Goal: Task Accomplishment & Management: Use online tool/utility

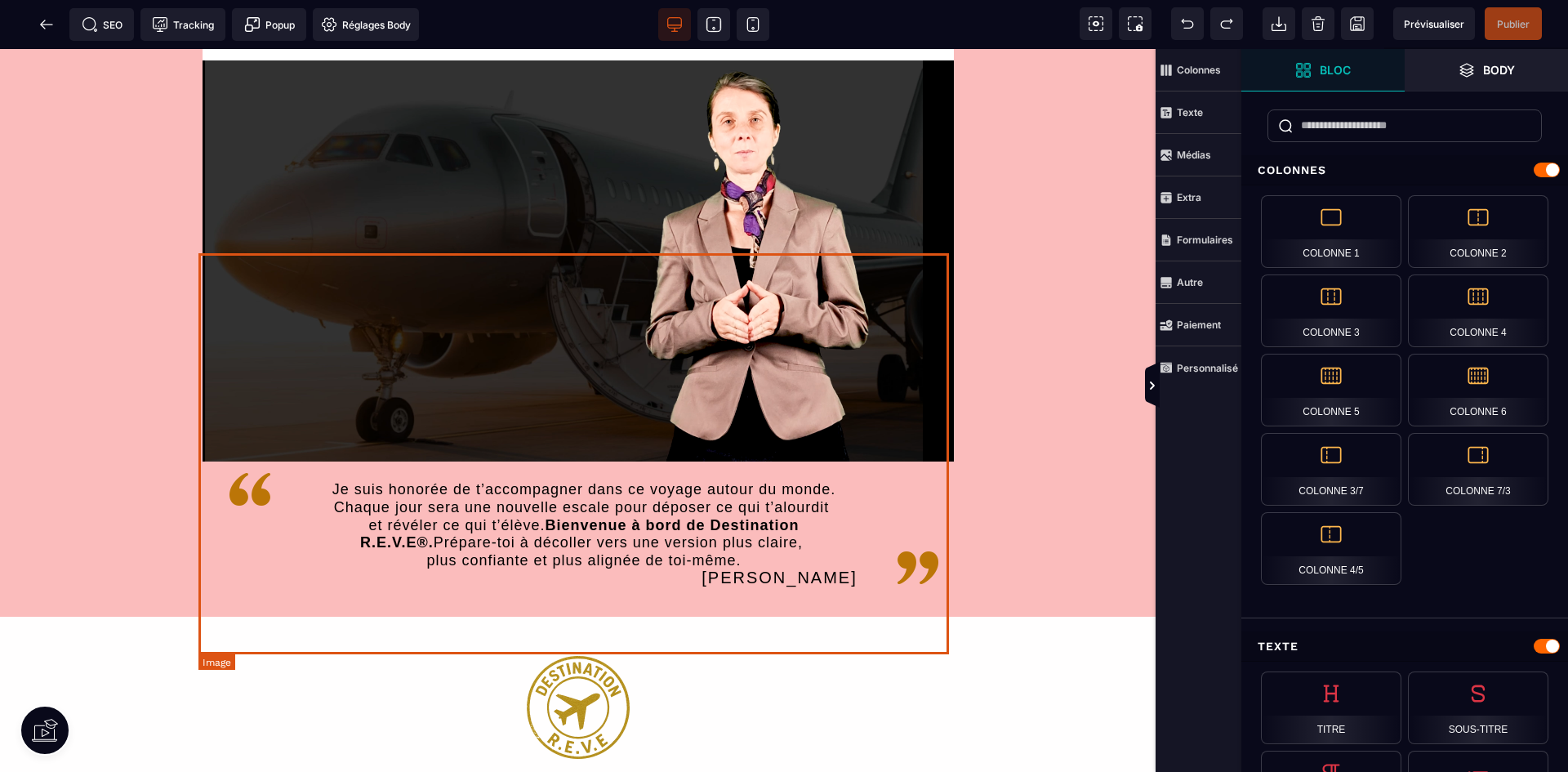
scroll to position [2940, 0]
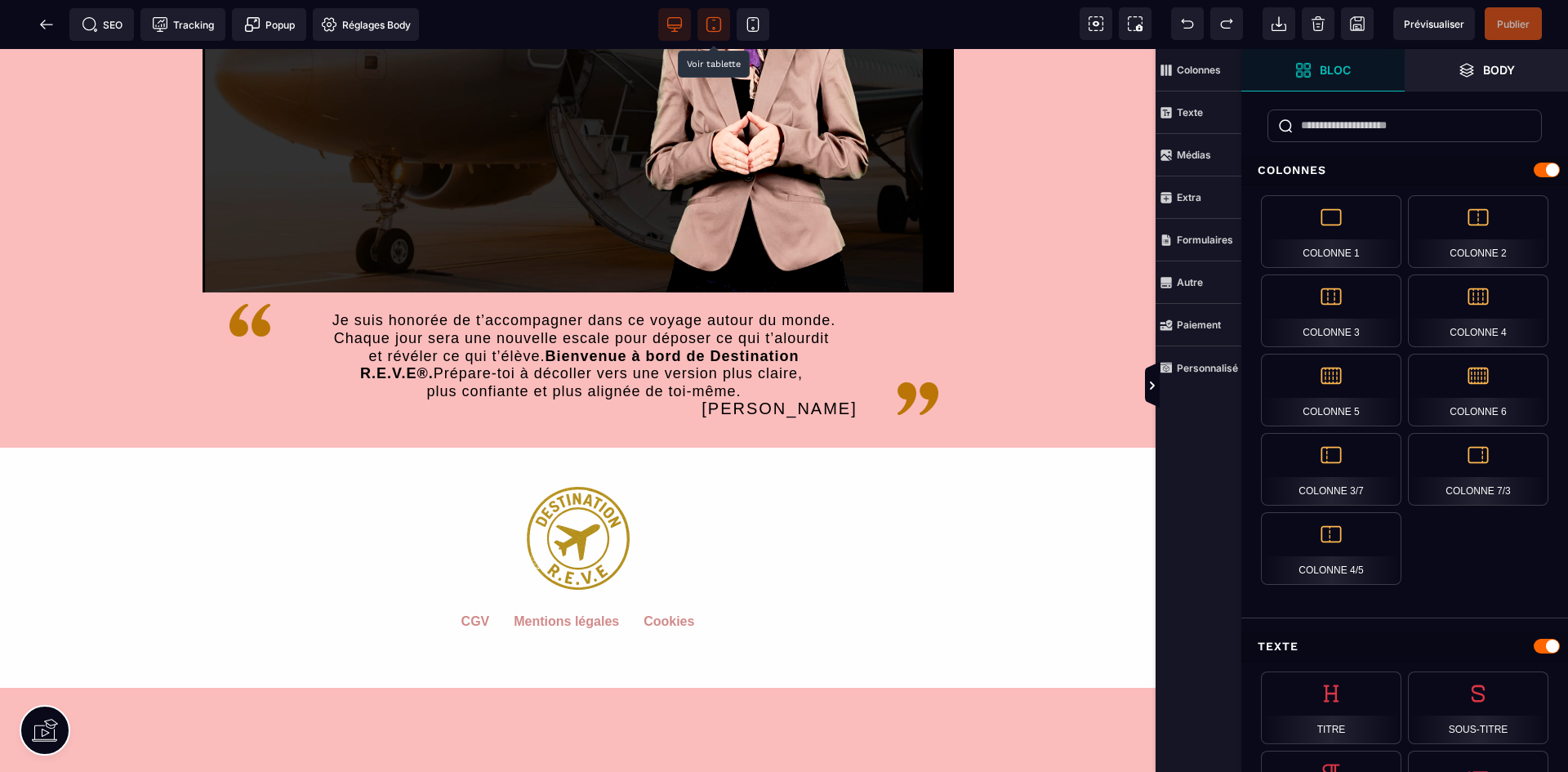
click at [713, 20] on icon at bounding box center [714, 20] width 4 height 0
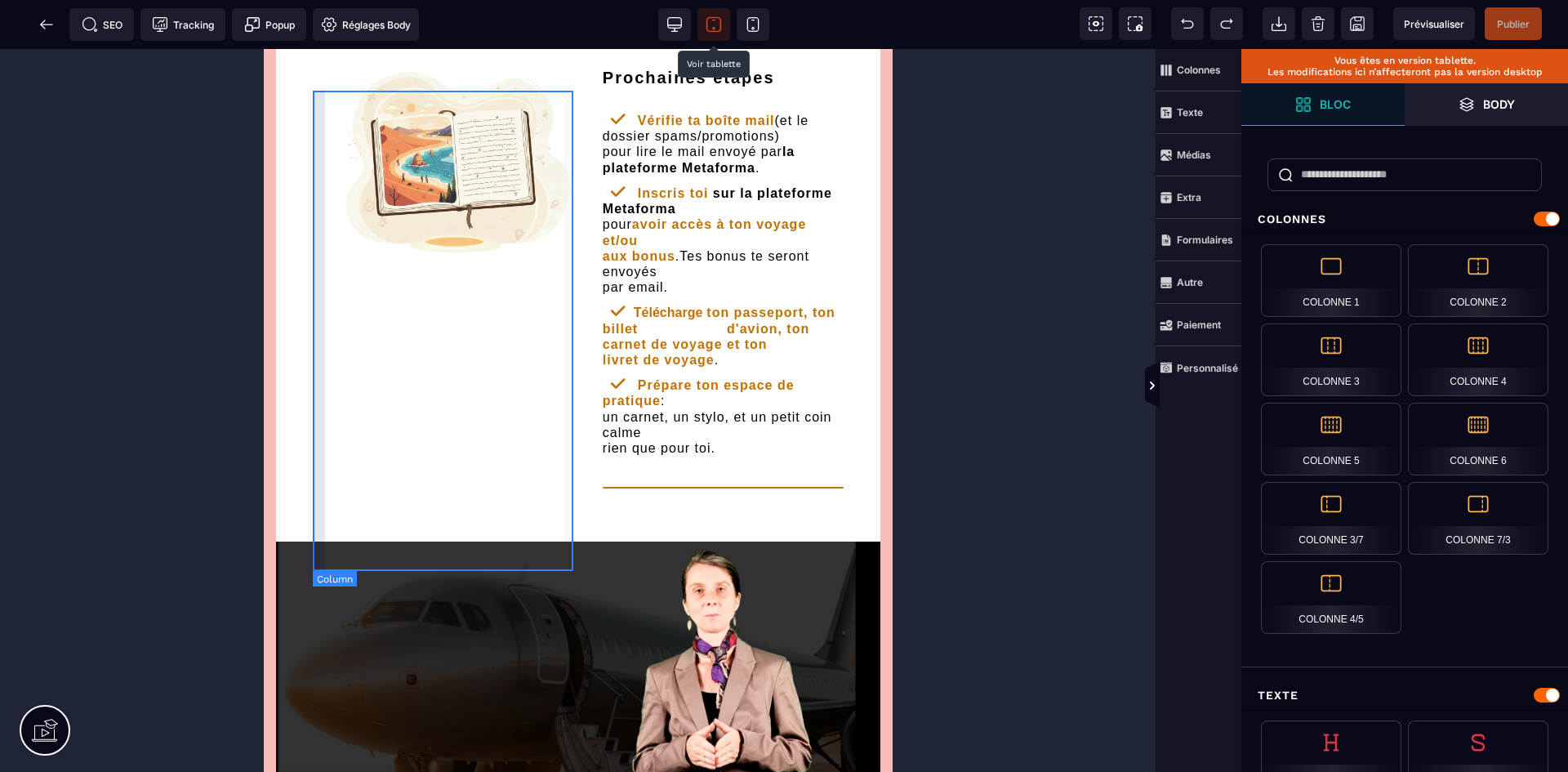
scroll to position [2536, 0]
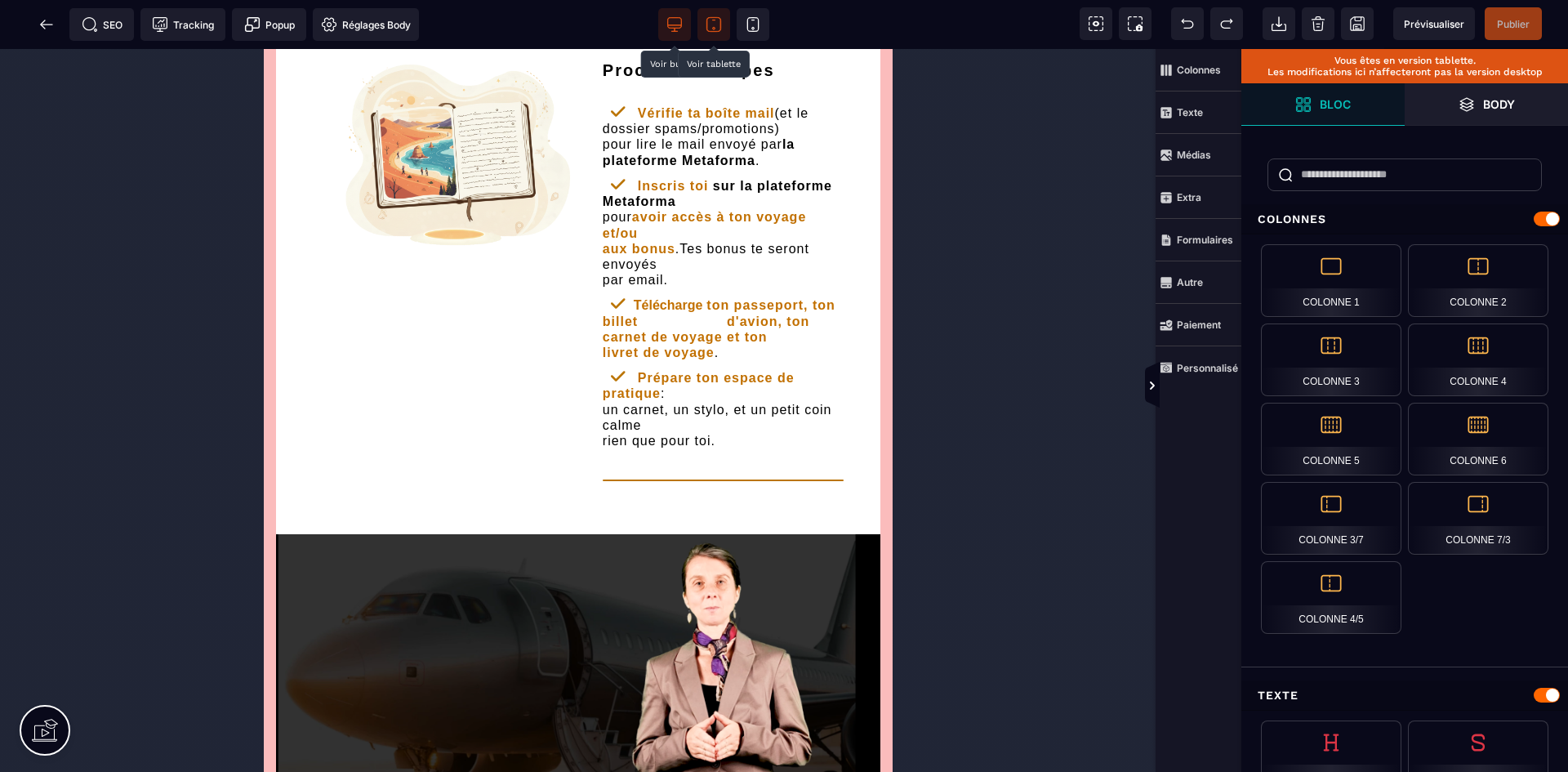
click at [679, 24] on icon at bounding box center [674, 24] width 16 height 16
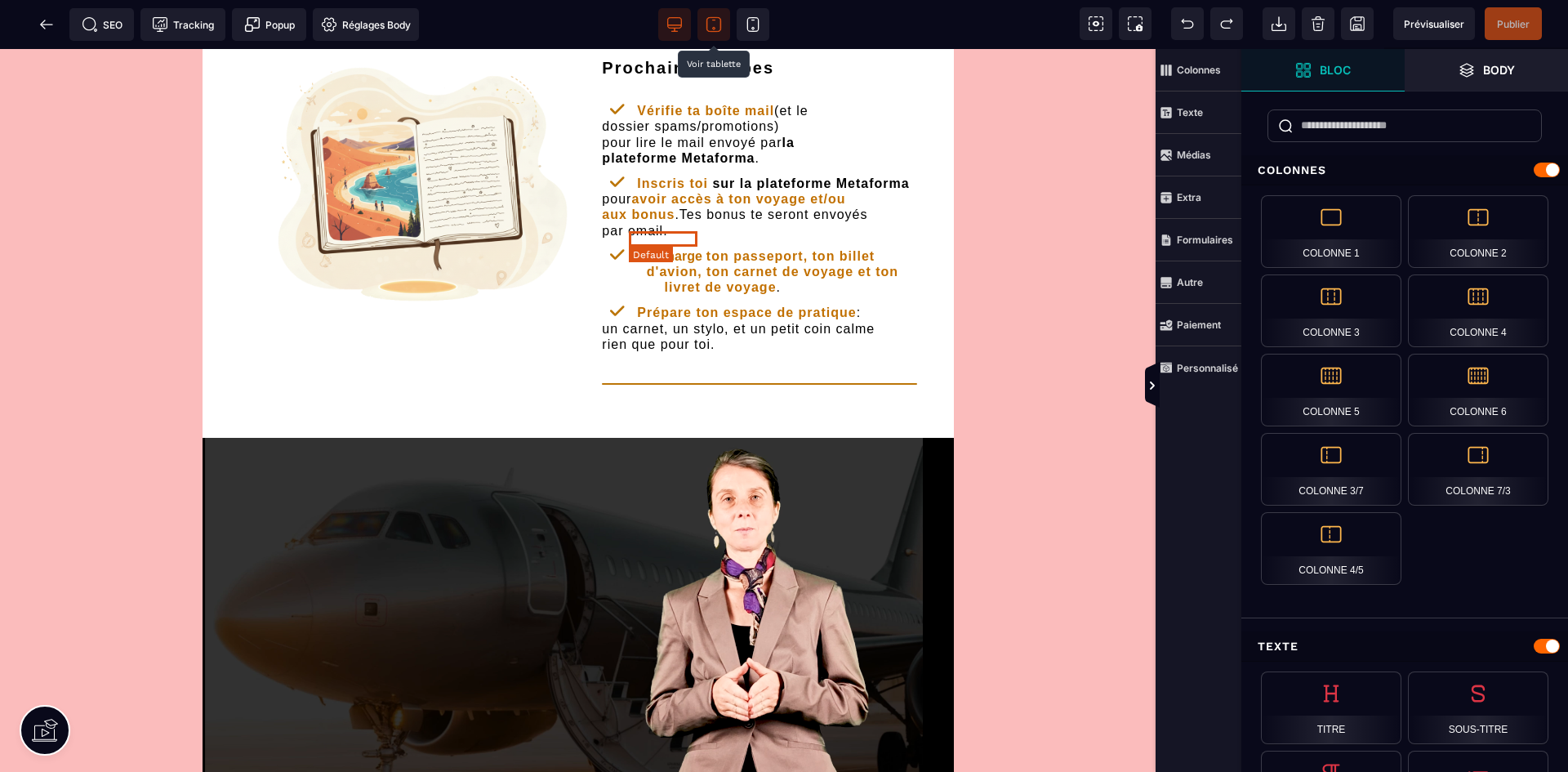
click at [675, 249] on b "Télécharge" at bounding box center [666, 256] width 68 height 14
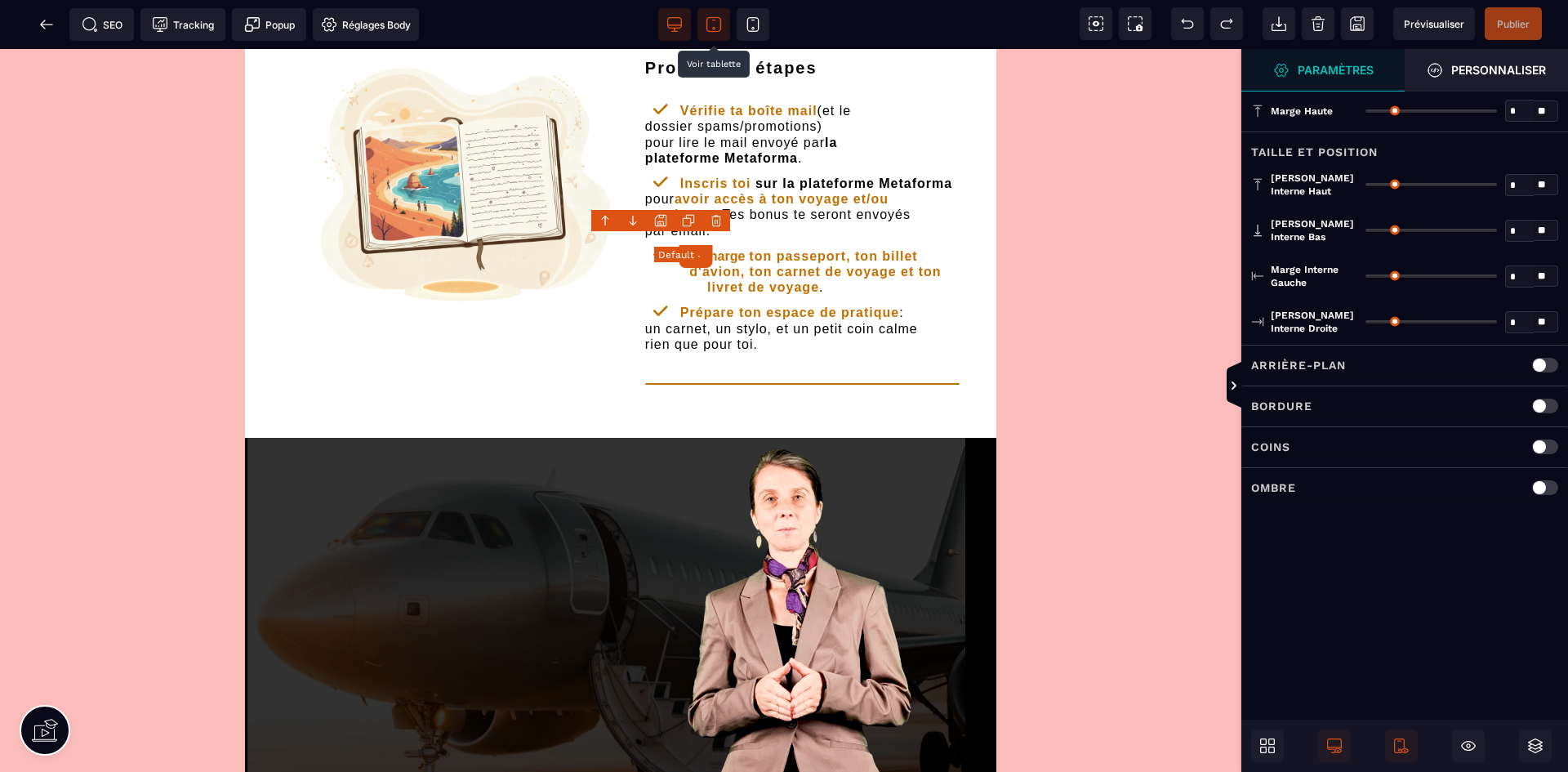
type input "*"
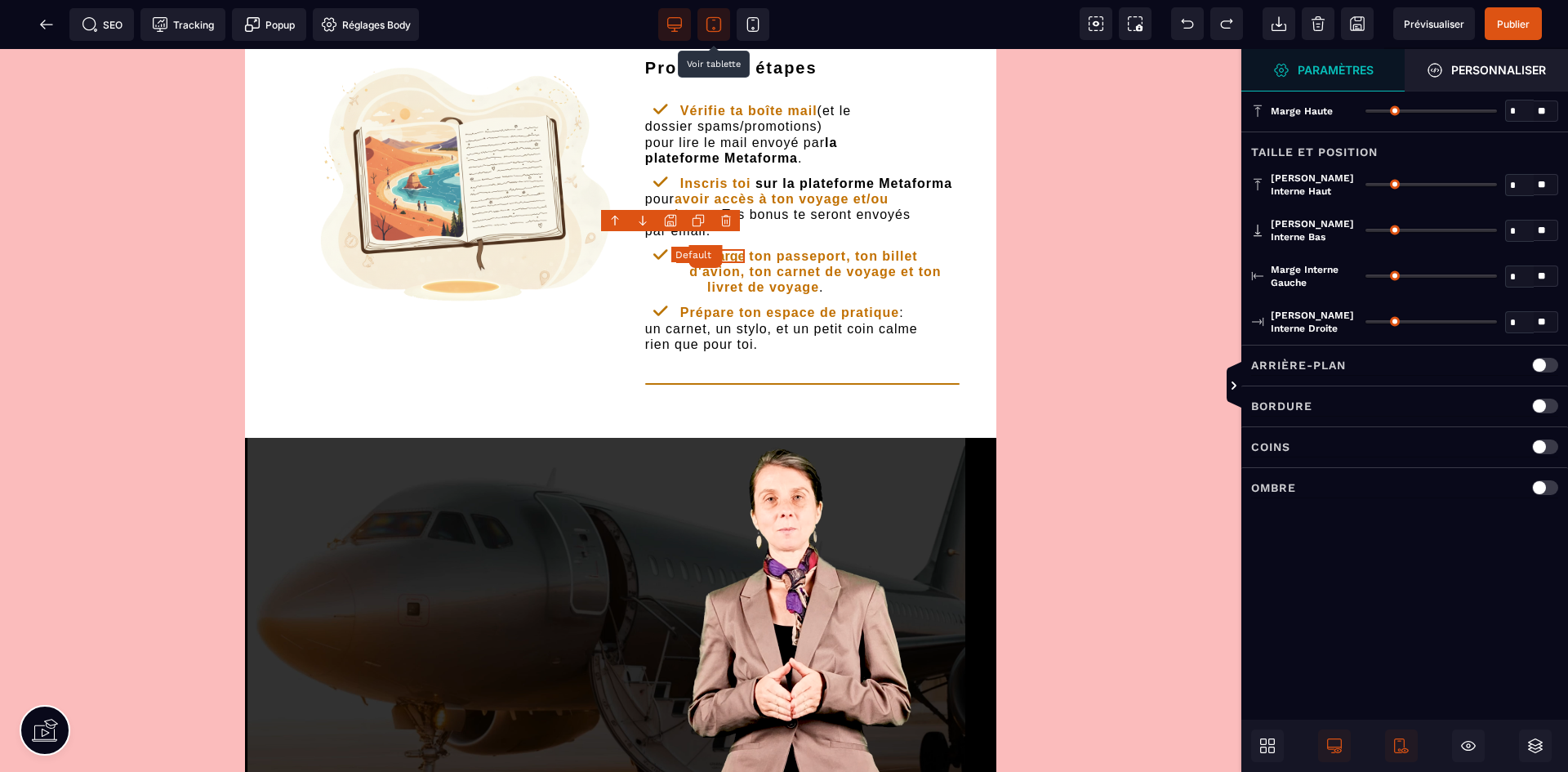
click at [677, 249] on b "Télécharge" at bounding box center [710, 256] width 68 height 14
click at [693, 249] on b "Télécharge" at bounding box center [710, 256] width 68 height 14
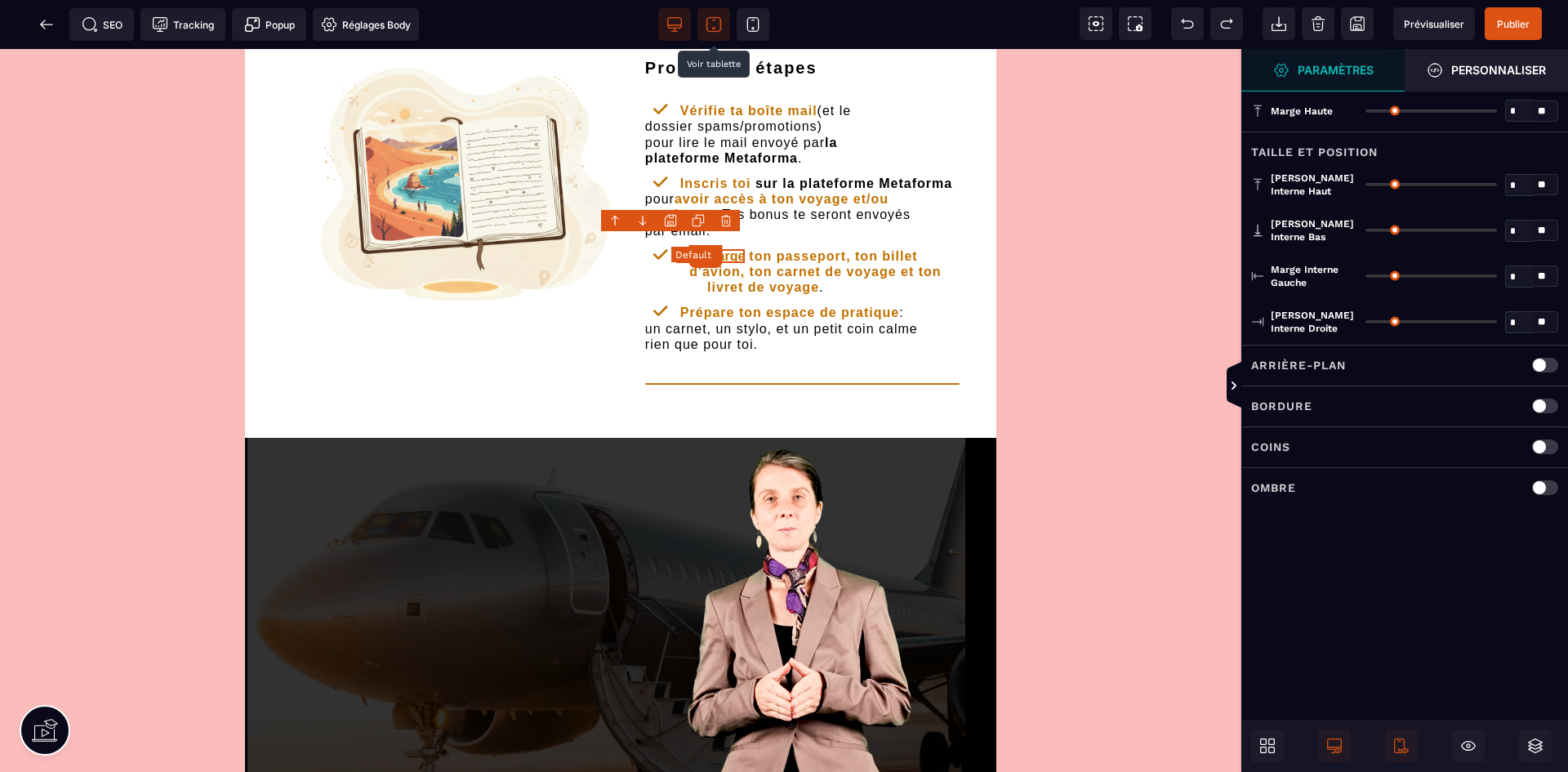
click at [712, 249] on b "Télécharge" at bounding box center [710, 256] width 68 height 14
click at [712, 249] on b "Télécharge" at bounding box center [710, 256] width 68 height 14
click at [736, 249] on b "Télécharge" at bounding box center [710, 256] width 68 height 14
click at [736, 249] on b "Télécharge" at bounding box center [710, 256] width 68 height 14
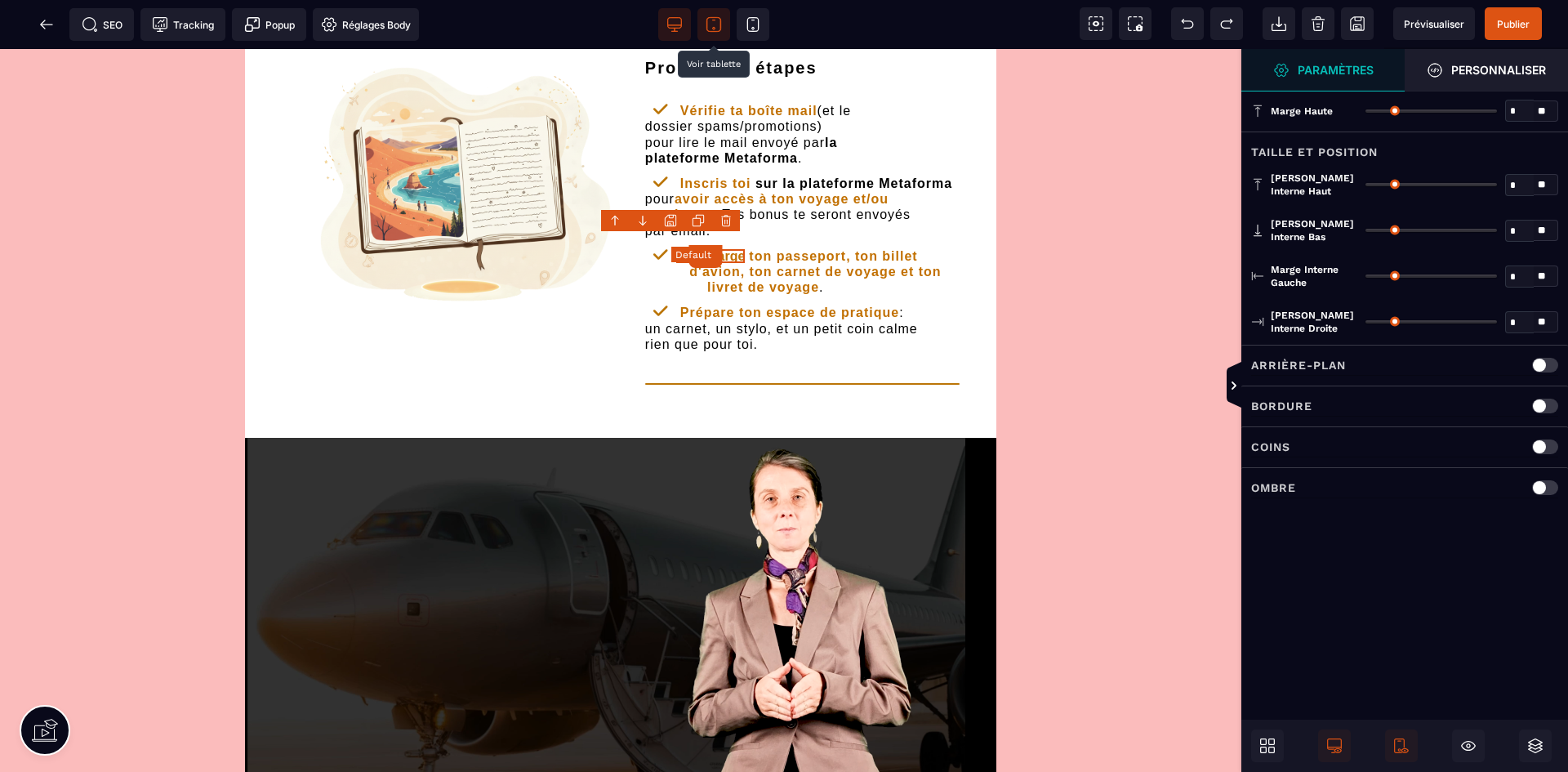
click at [737, 249] on b "Télécharge" at bounding box center [710, 256] width 68 height 14
click at [726, 249] on b "Télécharge" at bounding box center [710, 256] width 68 height 14
click at [712, 249] on b "Télécharge" at bounding box center [710, 256] width 68 height 14
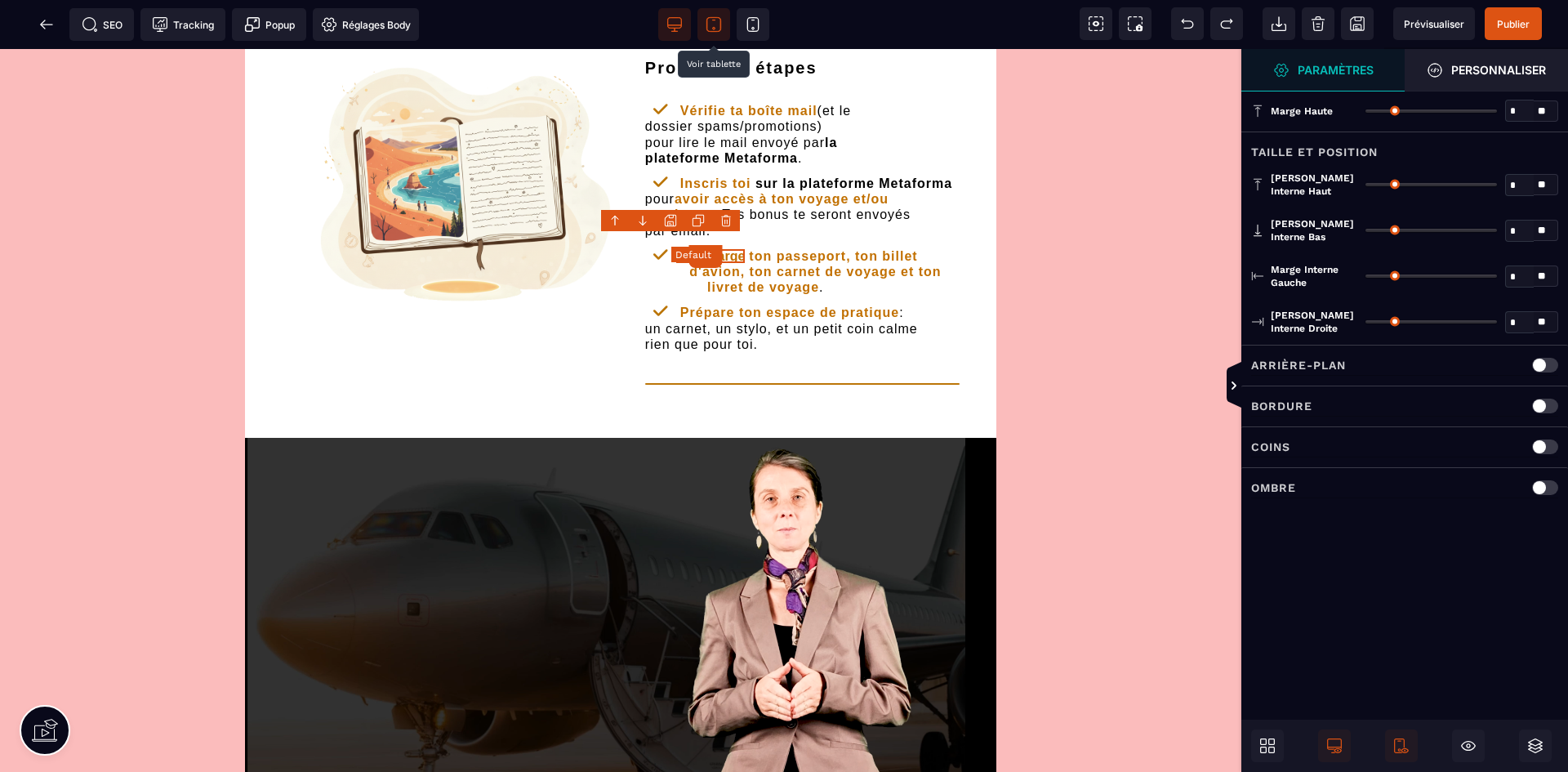
click at [712, 249] on b "Télécharge" at bounding box center [710, 256] width 68 height 14
click at [693, 245] on button at bounding box center [706, 257] width 34 height 23
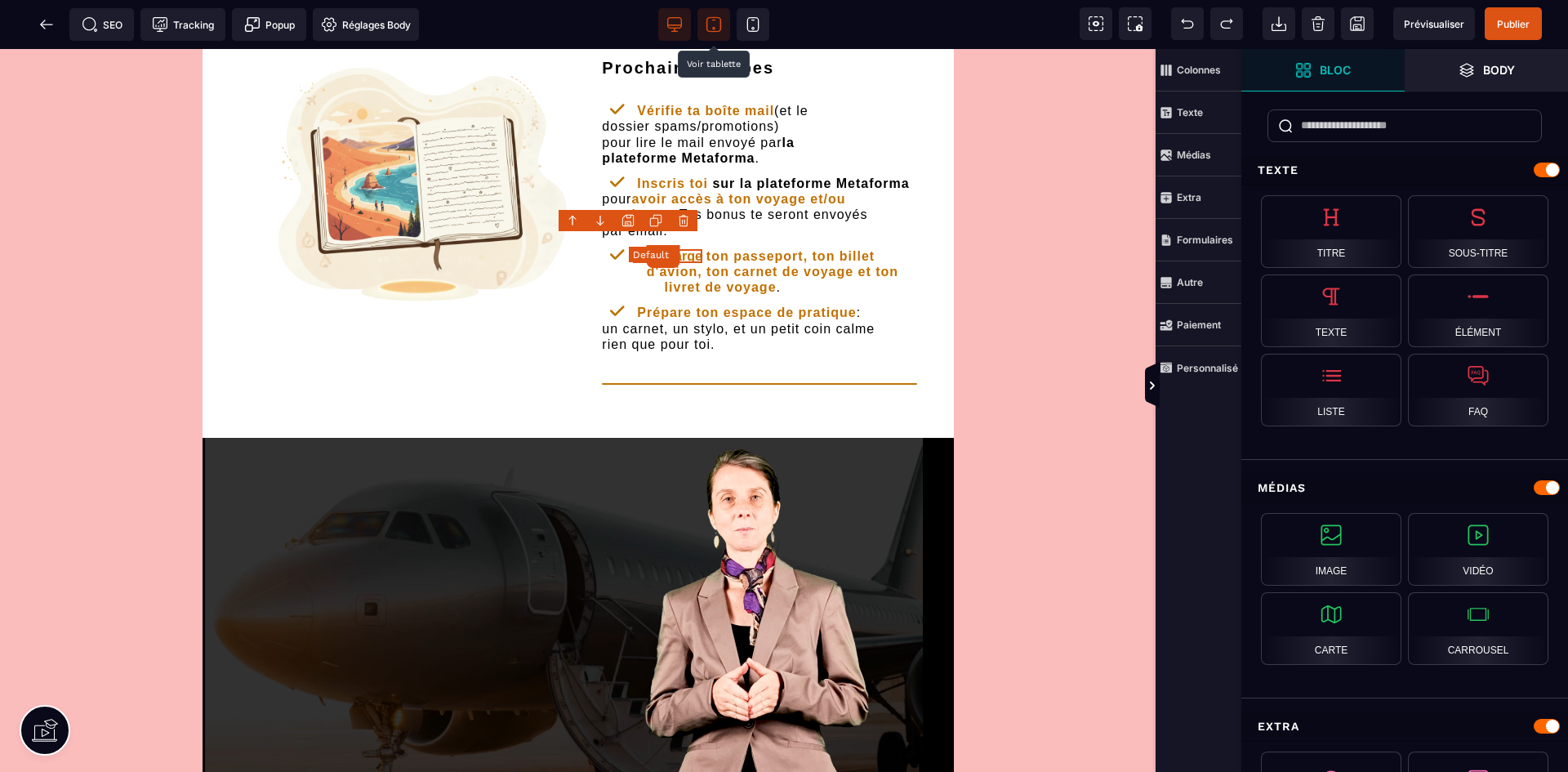
click at [683, 249] on b "Télécharge" at bounding box center [666, 256] width 68 height 14
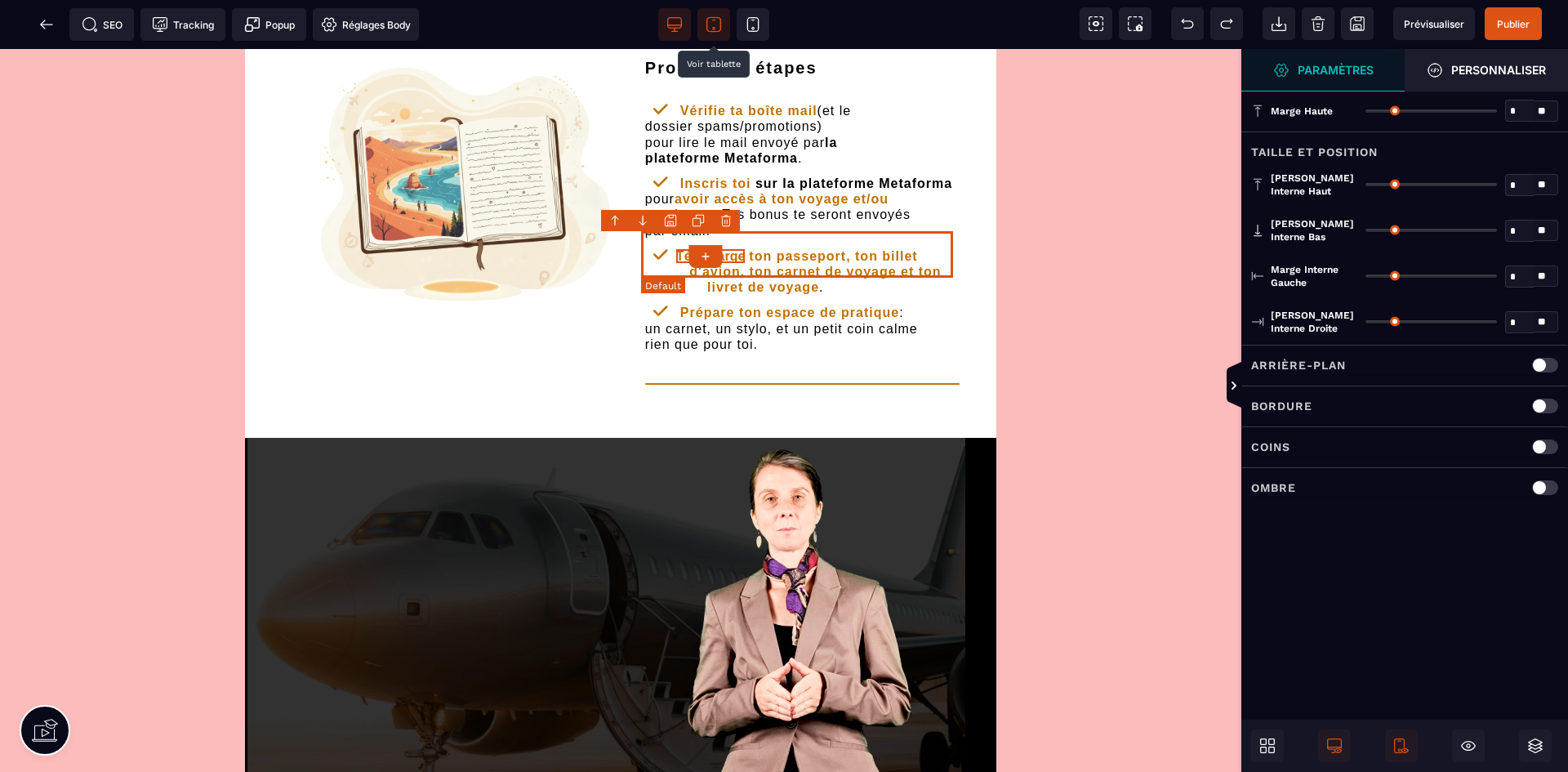
click at [726, 257] on b "ton passeport, ton billet d'avion, ton carnet de voyage et ton livret de voyage" at bounding box center [801, 271] width 313 height 45
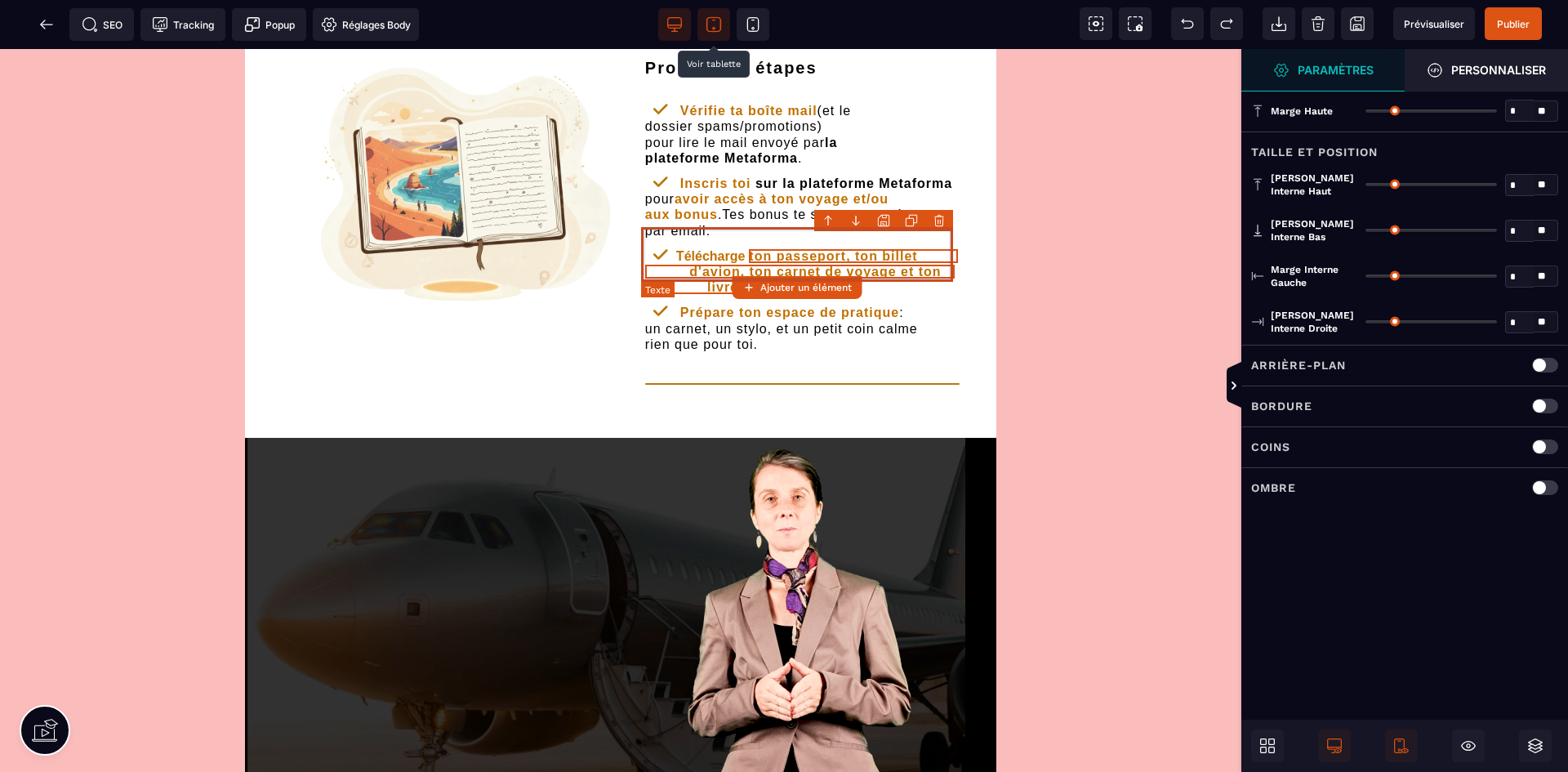
click at [728, 245] on text "ton passeport, ton billet d'avion, ton carnet de voyage et ton livret de voyage…" at bounding box center [801, 272] width 313 height 53
select select "***"
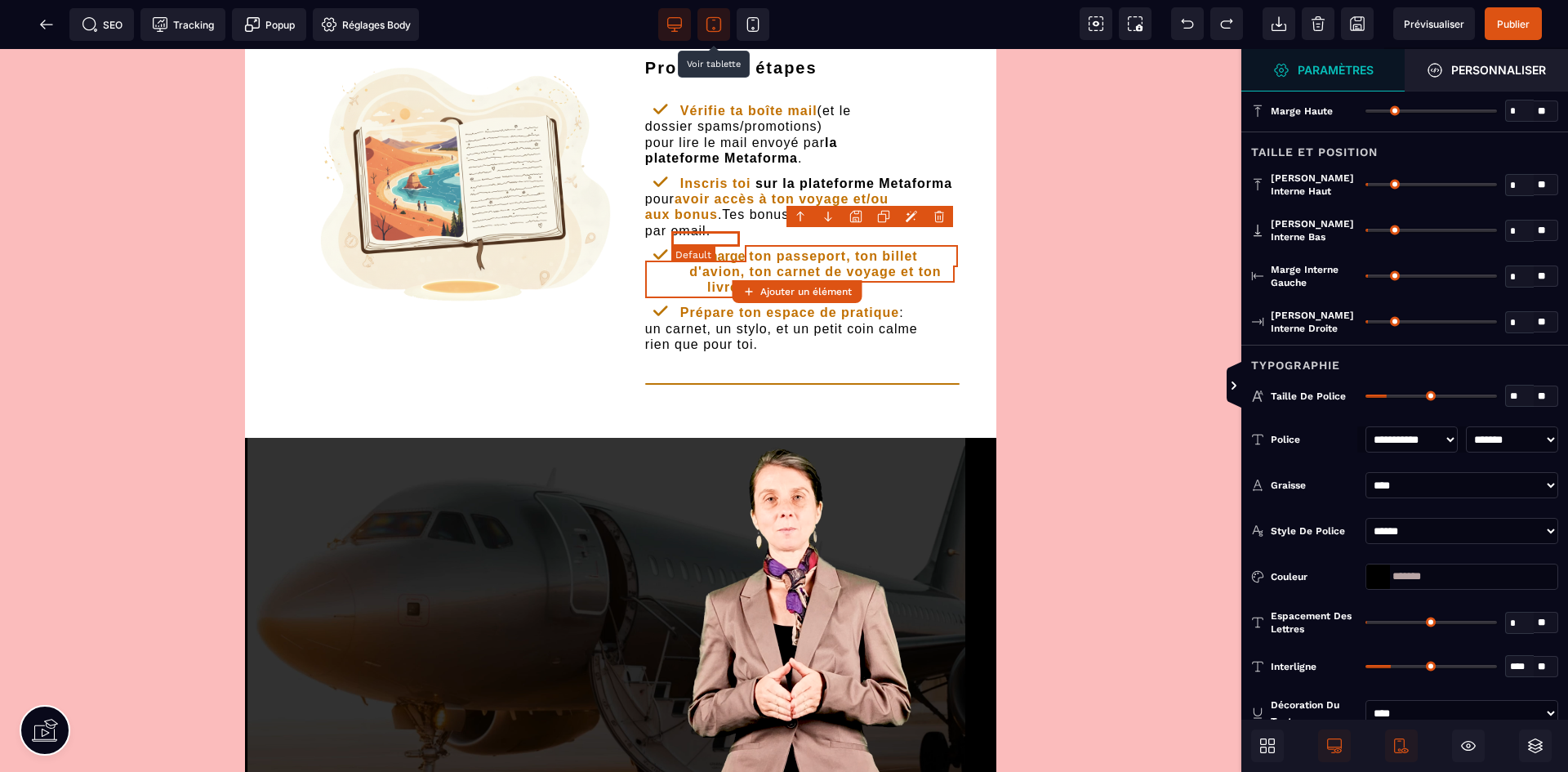
click at [730, 249] on b "Télécharge" at bounding box center [710, 256] width 68 height 14
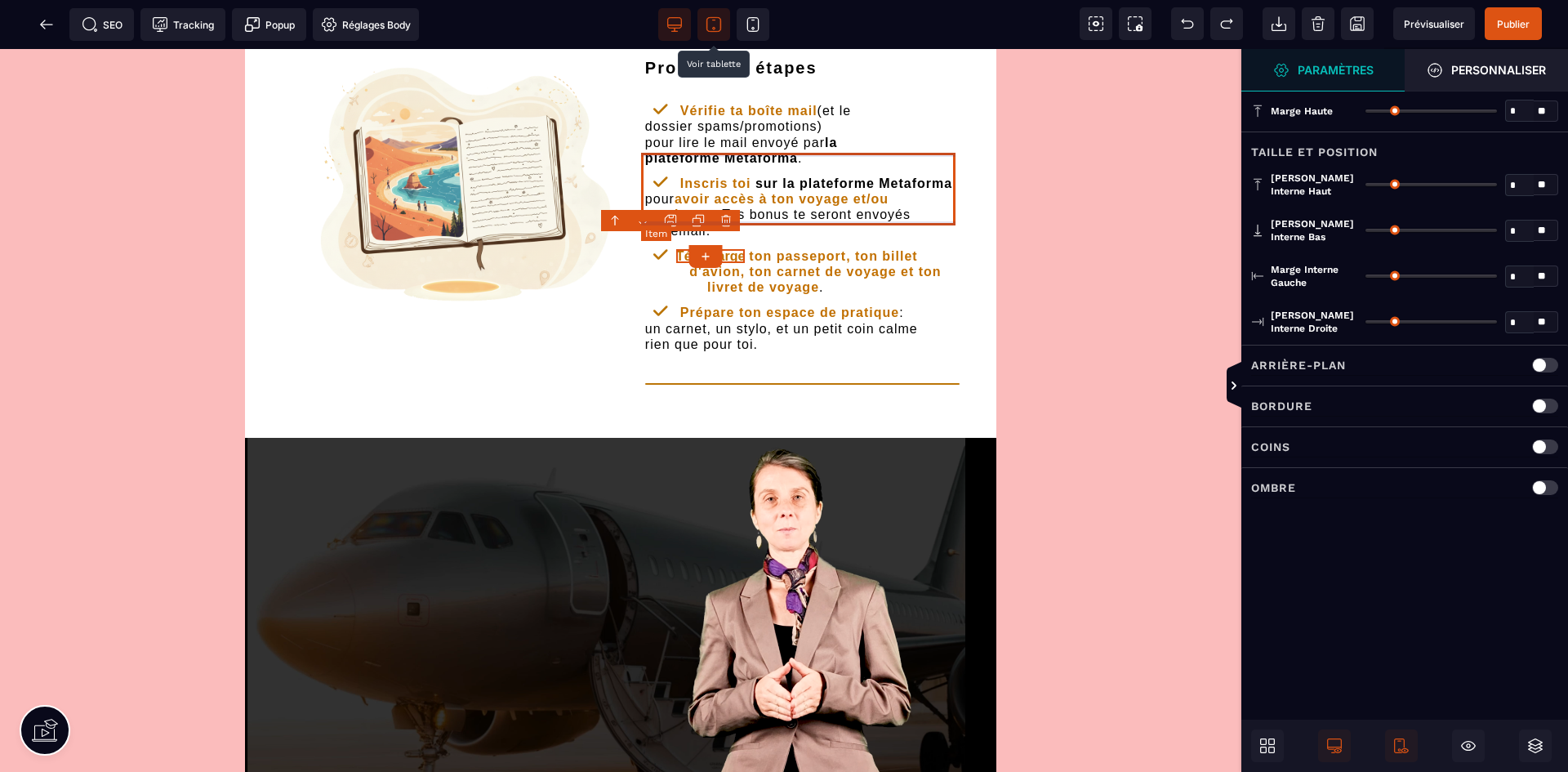
click at [788, 207] on text "Inscris toi sur la plateforme Metaforma pour avoir accès à ton voyage et/ou aux…" at bounding box center [799, 207] width 307 height 69
select select "***"
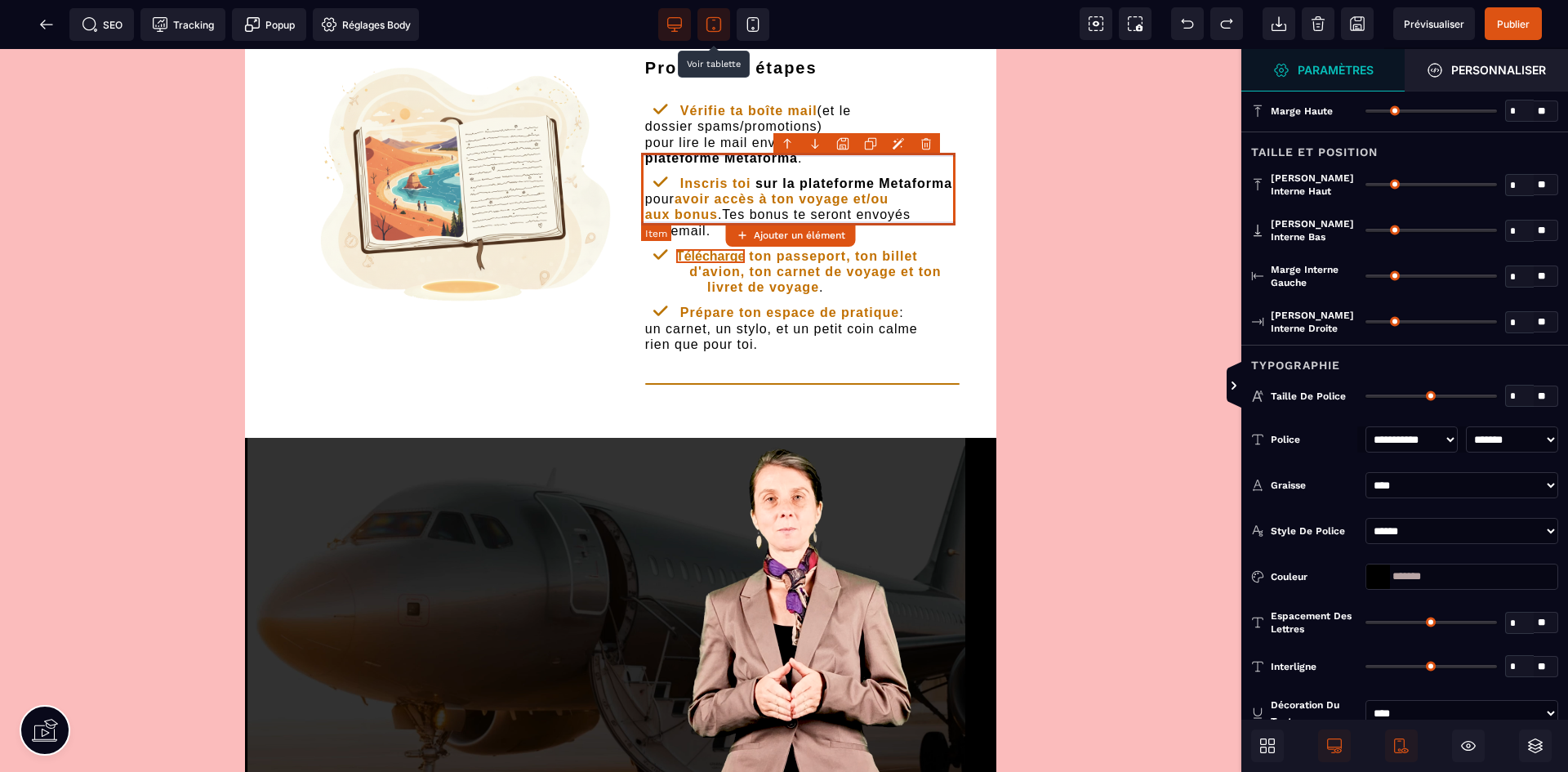
type input "*"
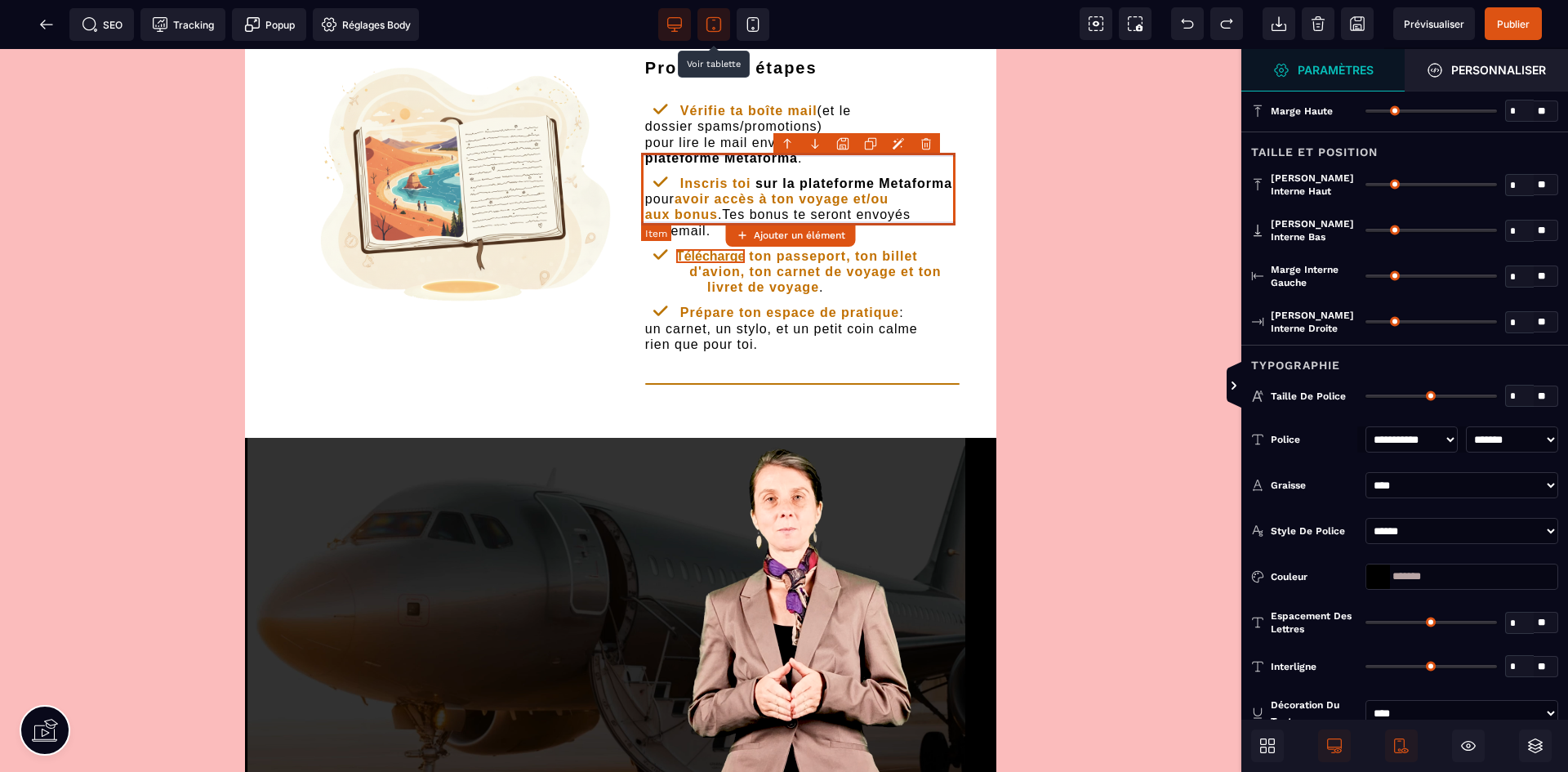
type input "*"
type input "**"
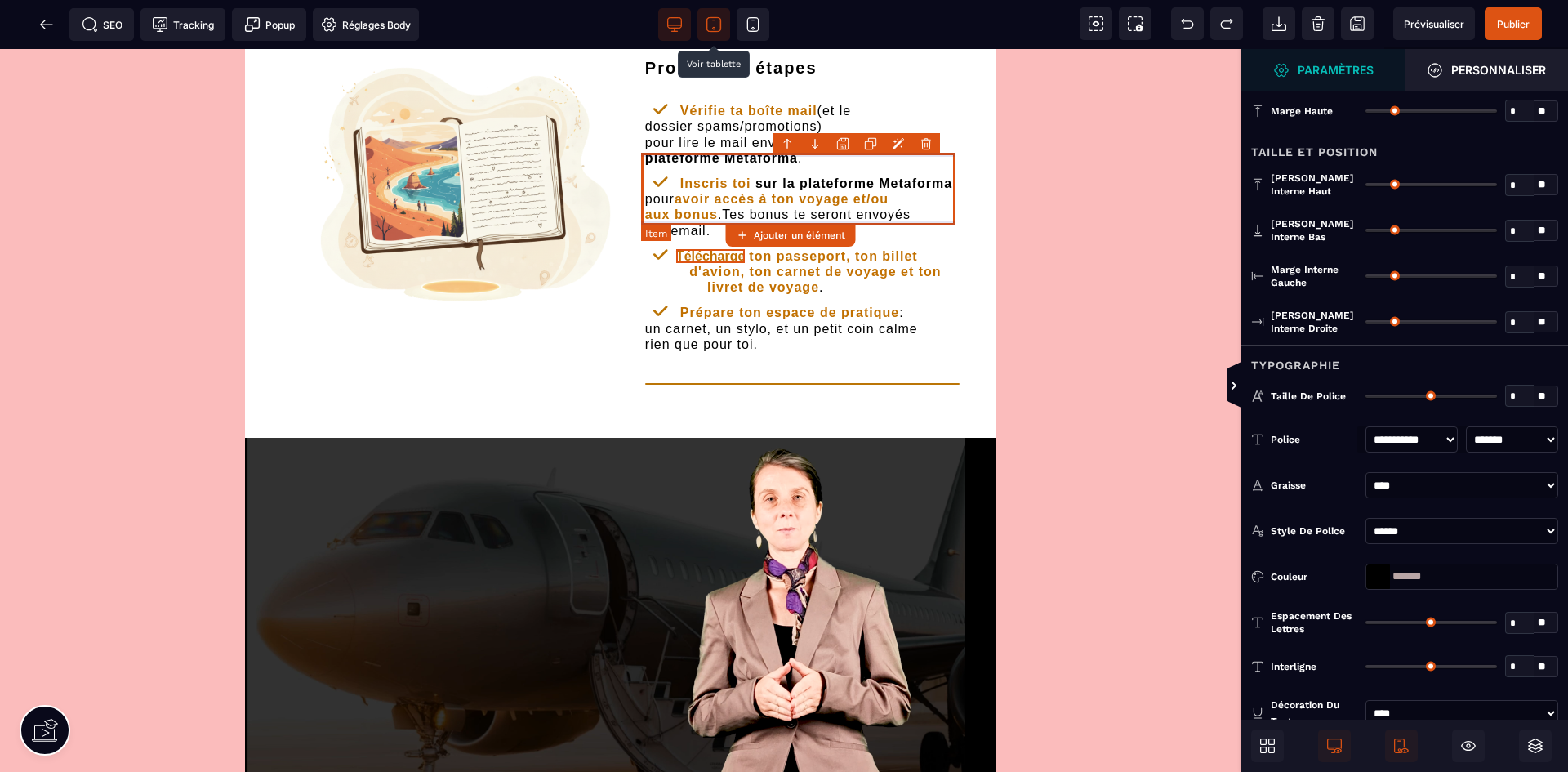
type input "**"
type input "*"
type input "**"
type input "****"
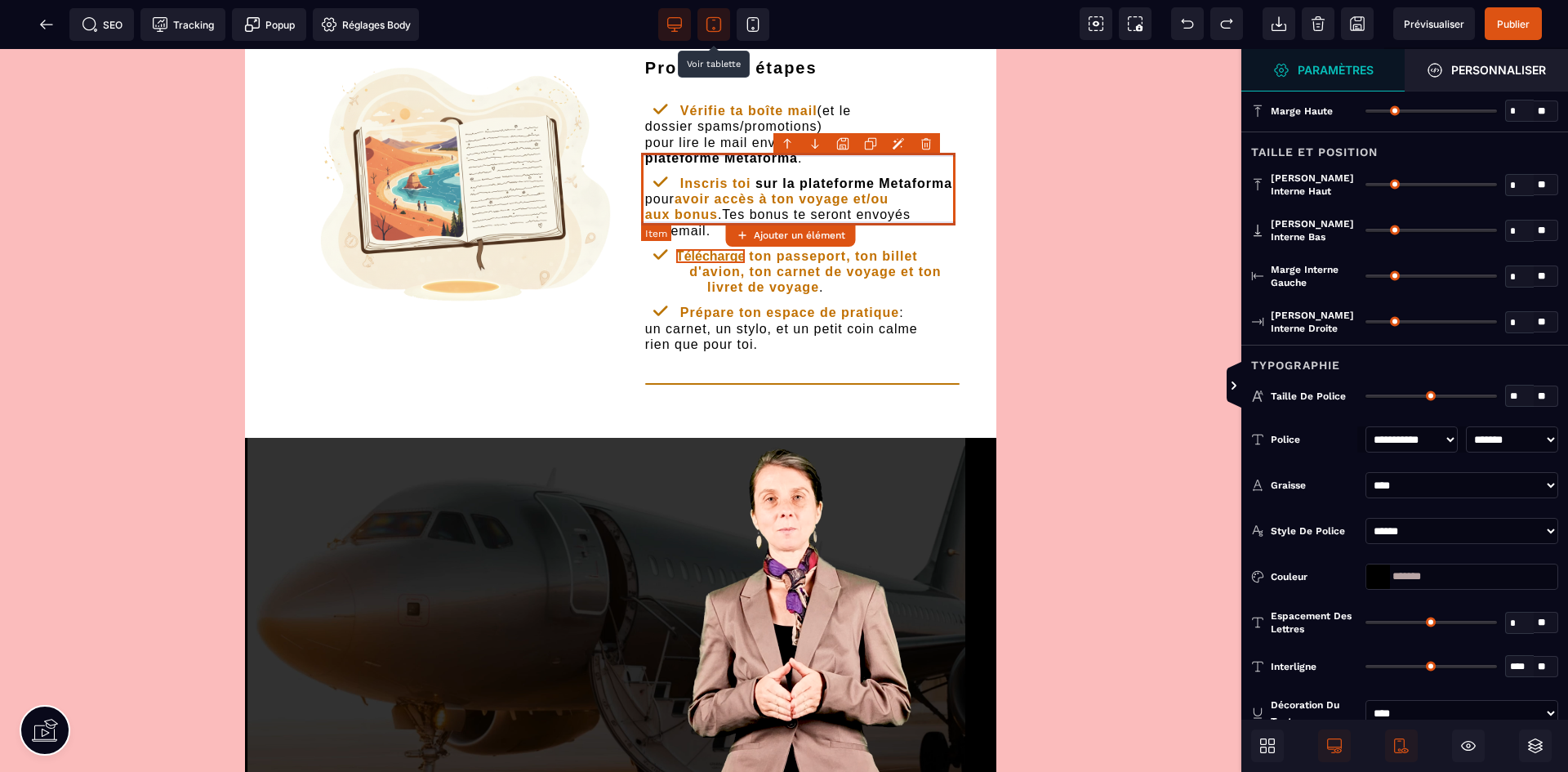
type input "**"
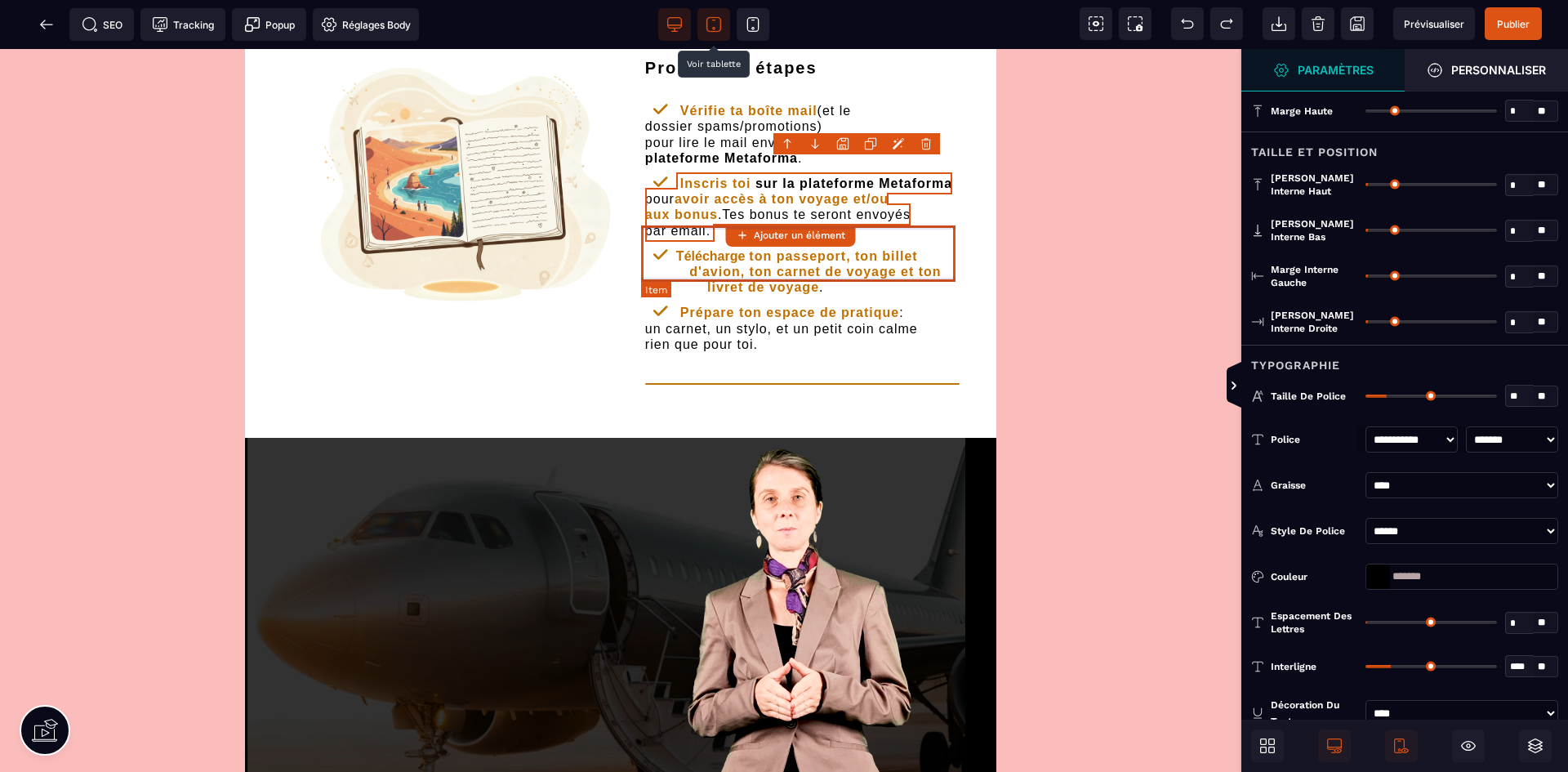
click at [711, 243] on div "Télécharge ton passeport, ton billet d'avion, ton carnet de voyage et ton livre…" at bounding box center [802, 271] width 314 height 57
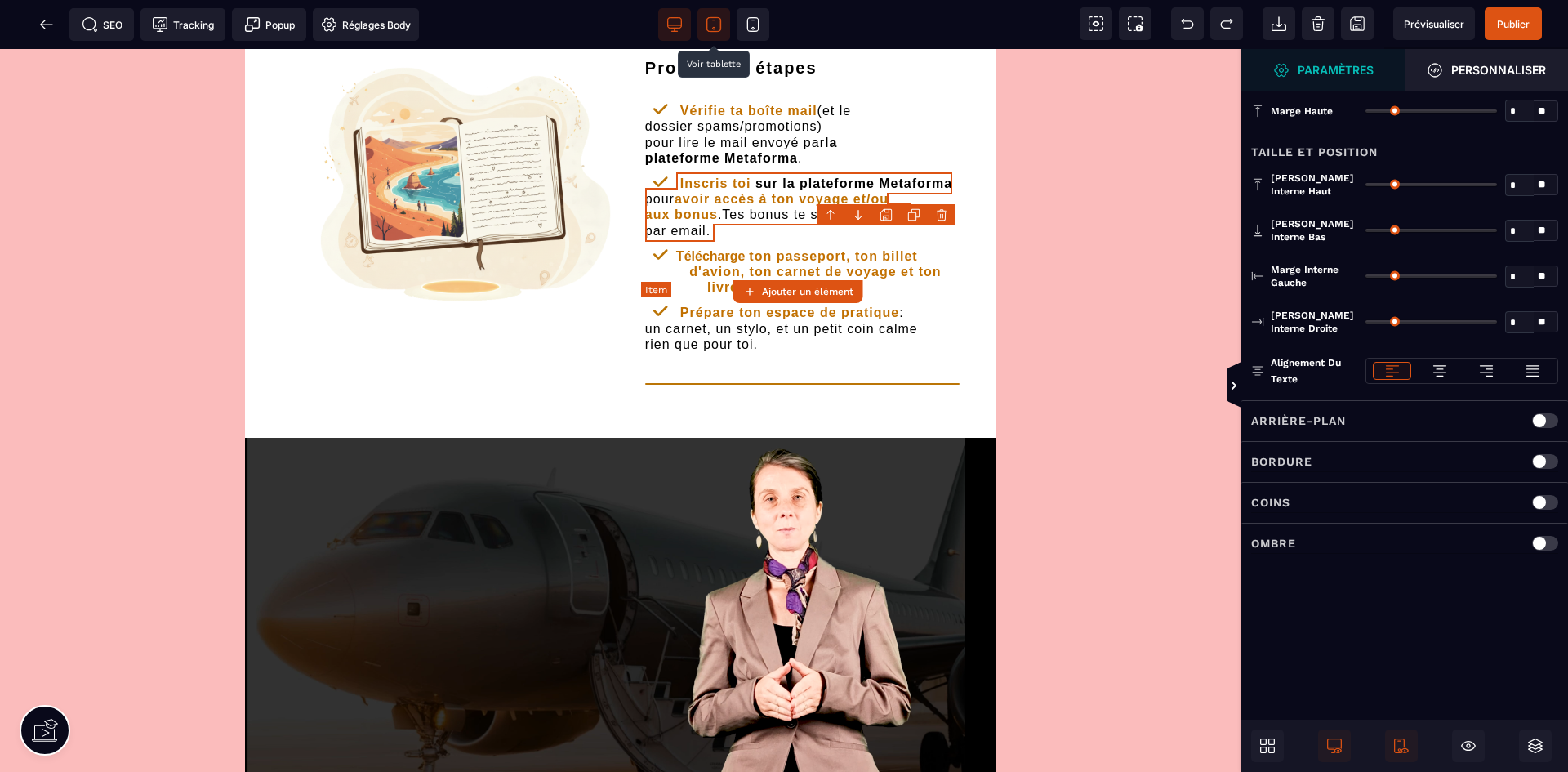
type input "*"
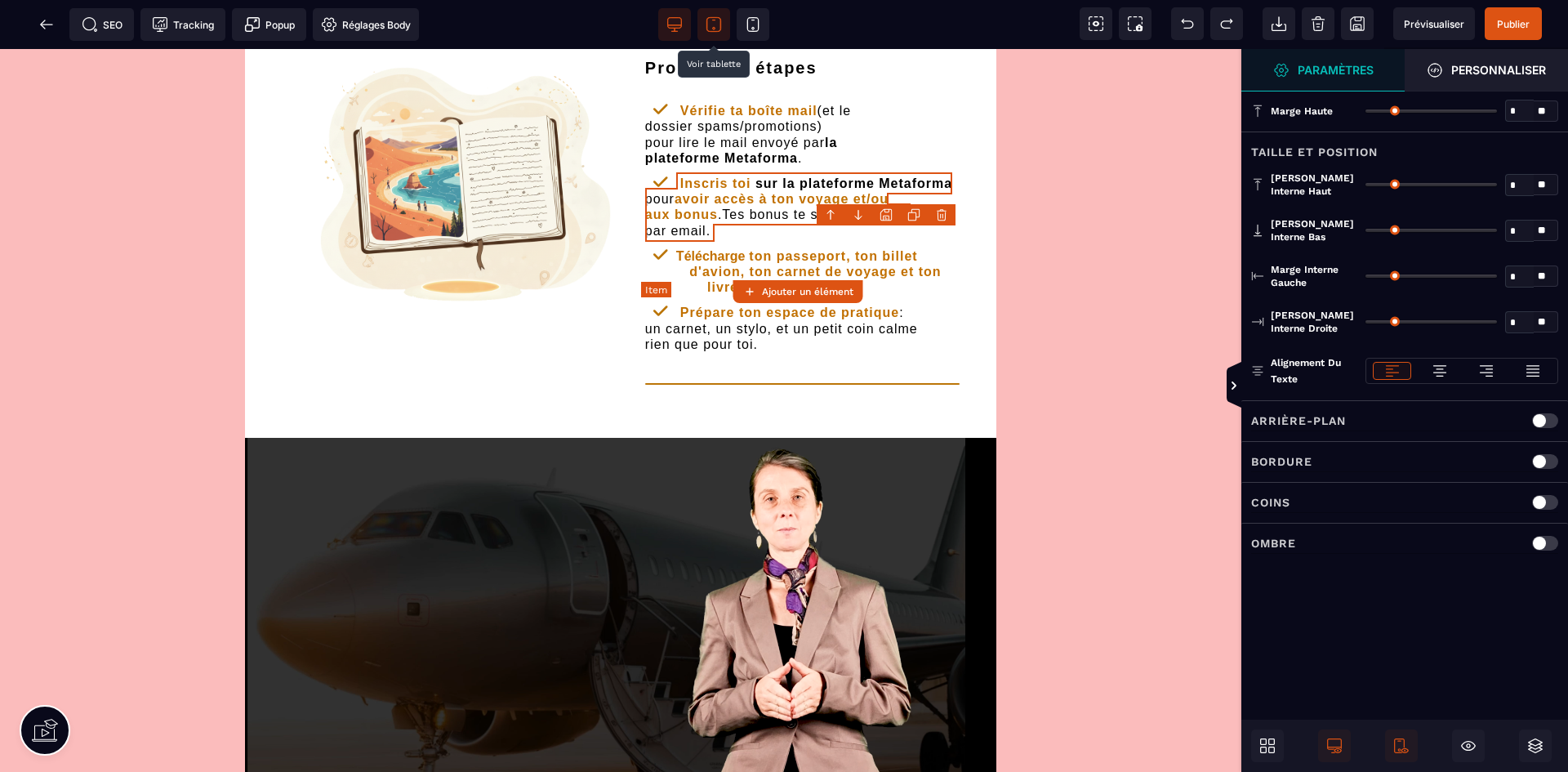
type input "*"
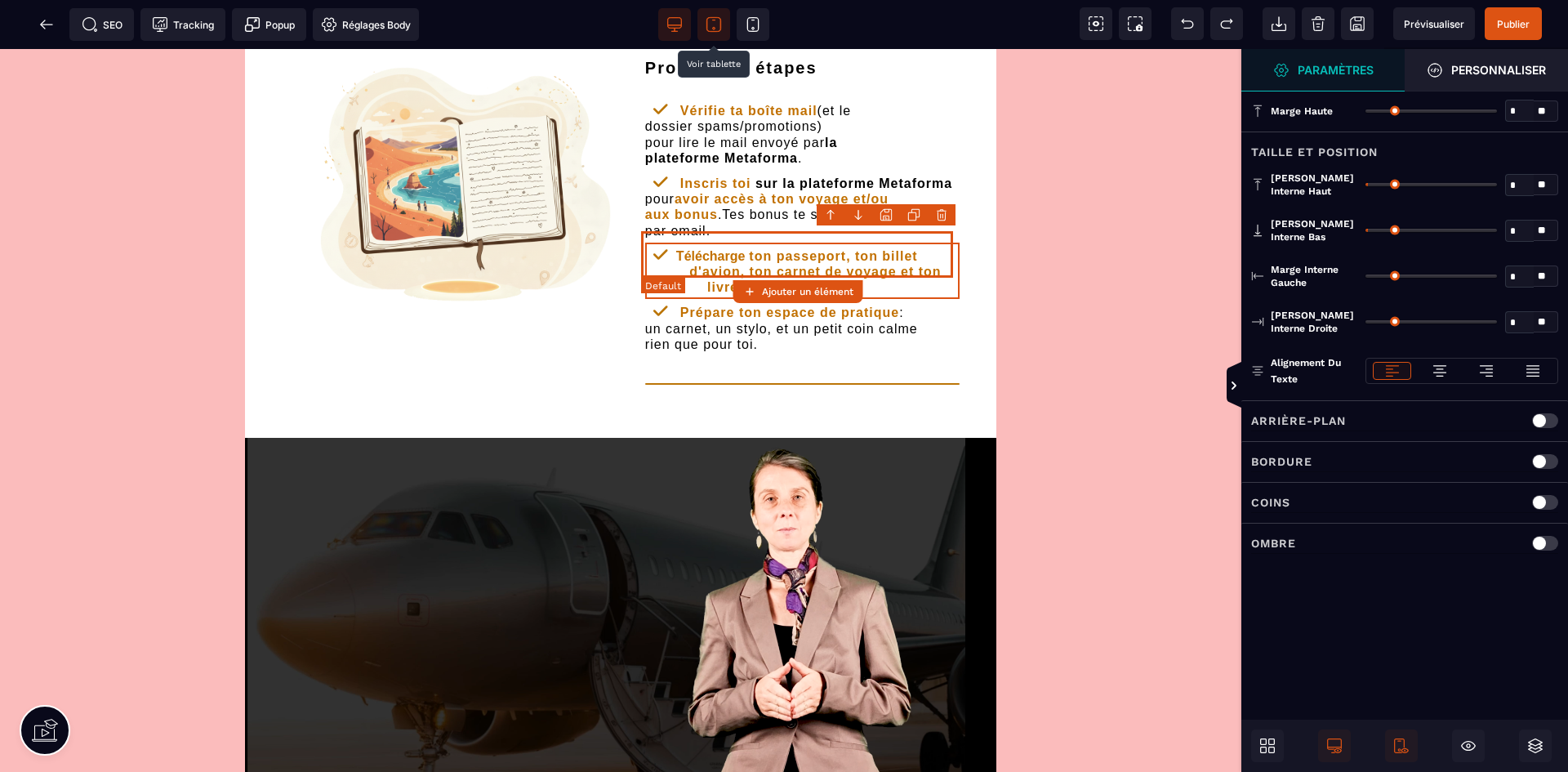
click at [766, 251] on b "ton passeport, ton billet d'avion, ton carnet de voyage et ton livret de voyage" at bounding box center [801, 271] width 313 height 45
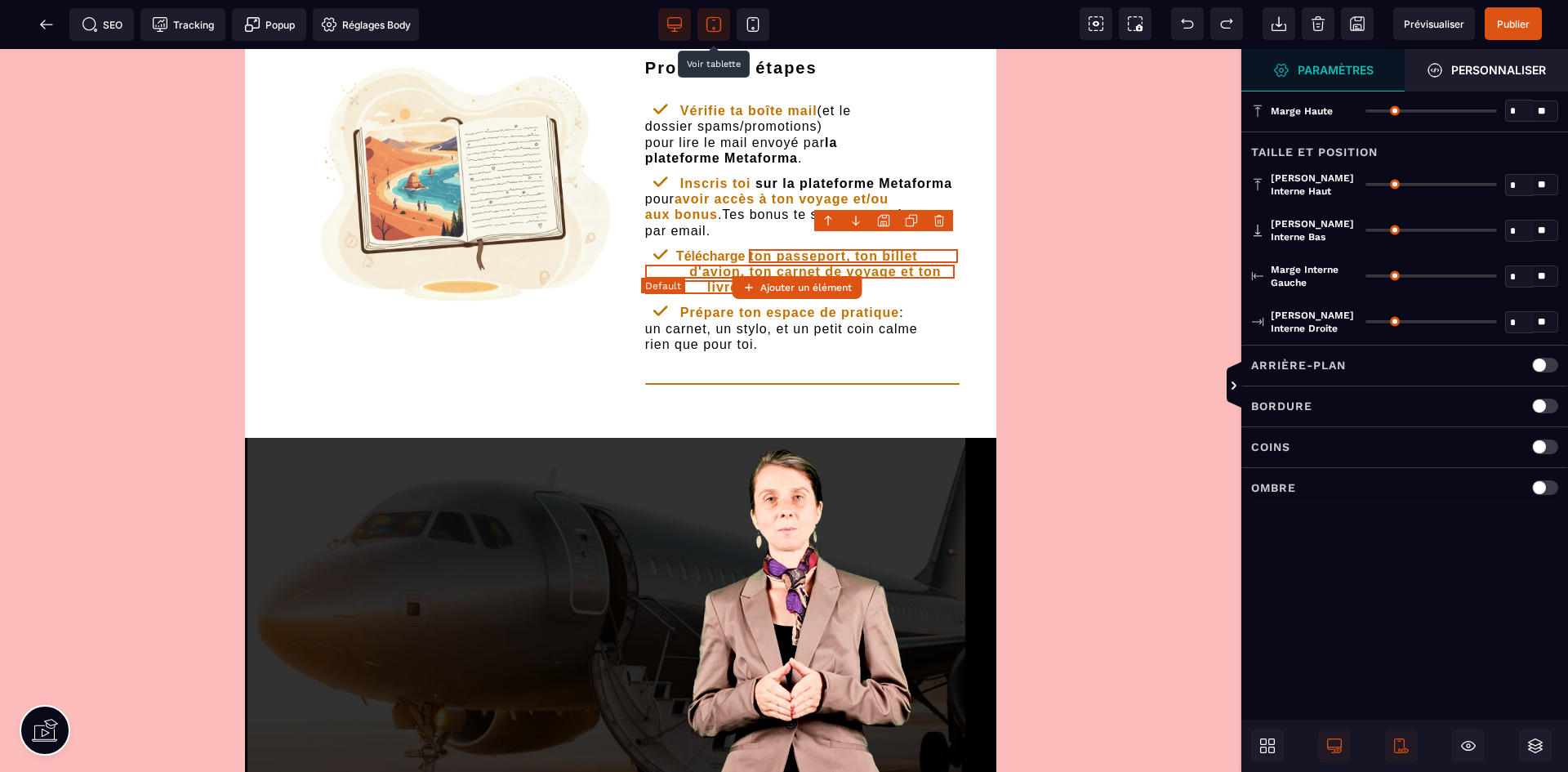
click at [766, 251] on b "ton passeport, ton billet d'avion, ton carnet de voyage et ton livret de voyage" at bounding box center [801, 271] width 313 height 45
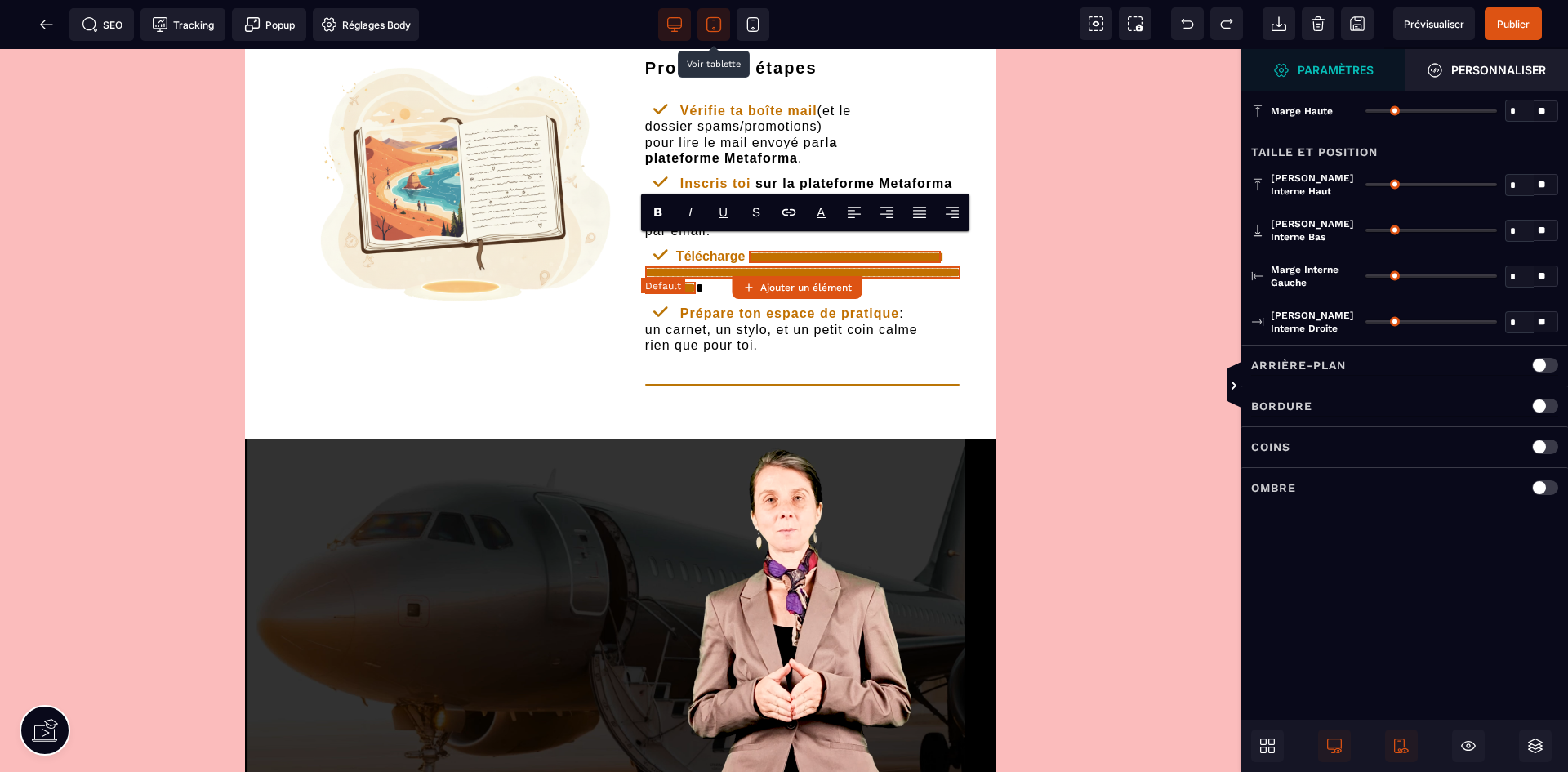
click at [783, 251] on b "**********" at bounding box center [802, 272] width 315 height 44
click at [736, 249] on b "Télécharge" at bounding box center [710, 256] width 68 height 14
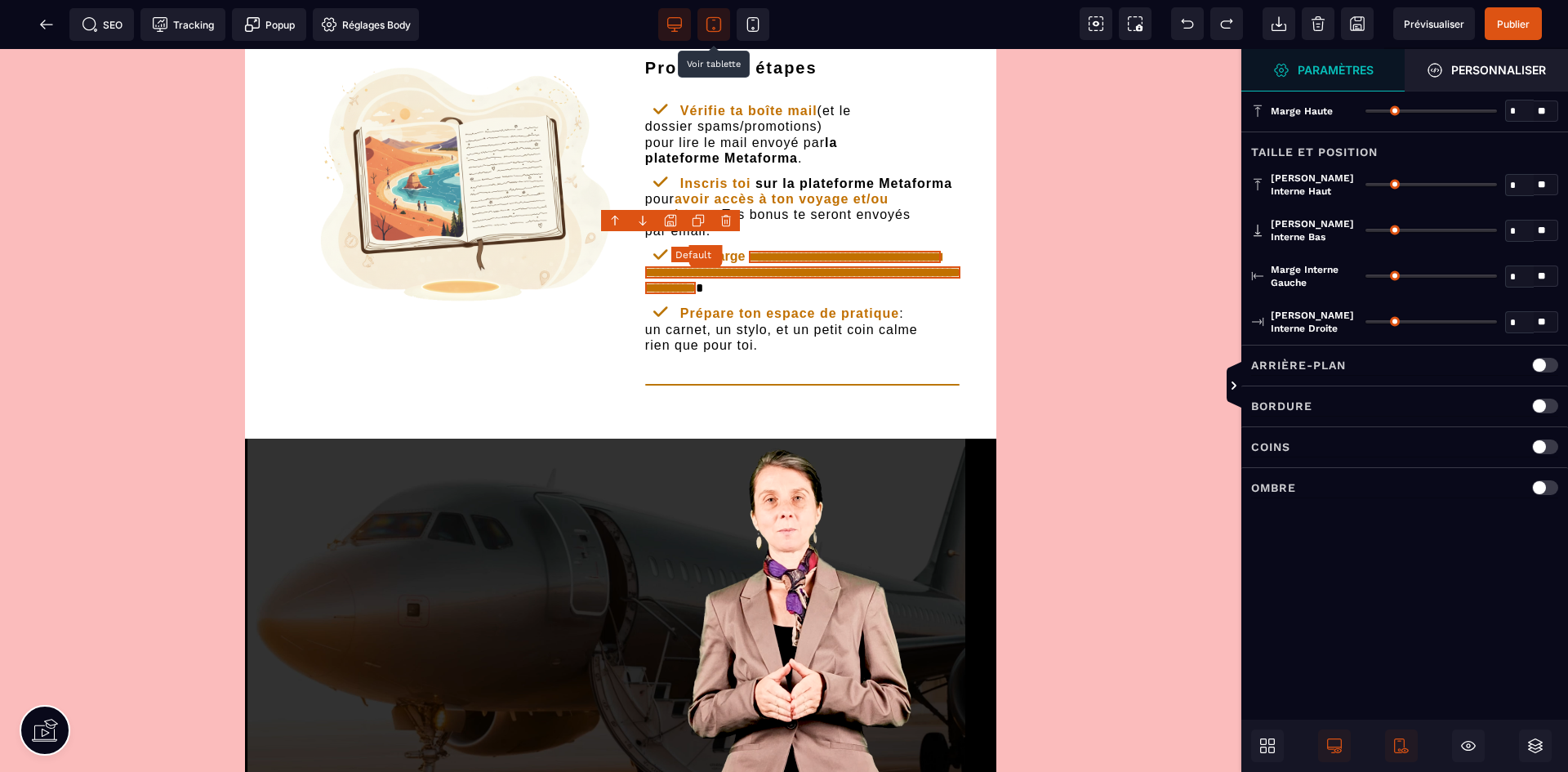
click at [736, 249] on b "Télécharge" at bounding box center [710, 256] width 68 height 14
click at [735, 249] on b "Télécharge" at bounding box center [710, 256] width 68 height 14
click at [718, 249] on b "Télécharge" at bounding box center [710, 256] width 68 height 14
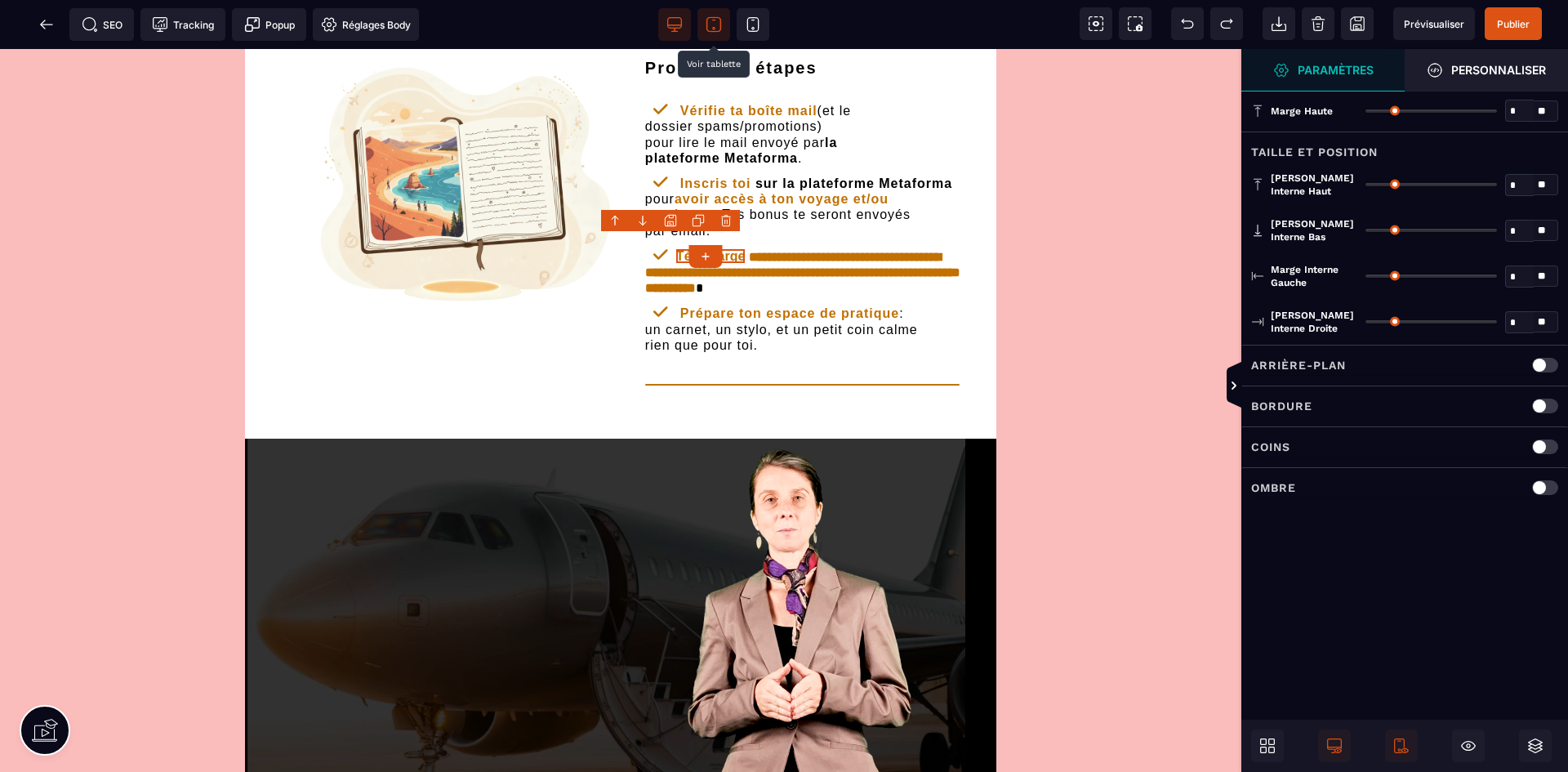
drag, startPoint x: 712, startPoint y: 293, endPoint x: 707, endPoint y: 238, distance: 55.2
click at [707, 249] on b "Télécharge" at bounding box center [710, 256] width 68 height 14
click at [759, 22] on icon at bounding box center [752, 25] width 12 height 14
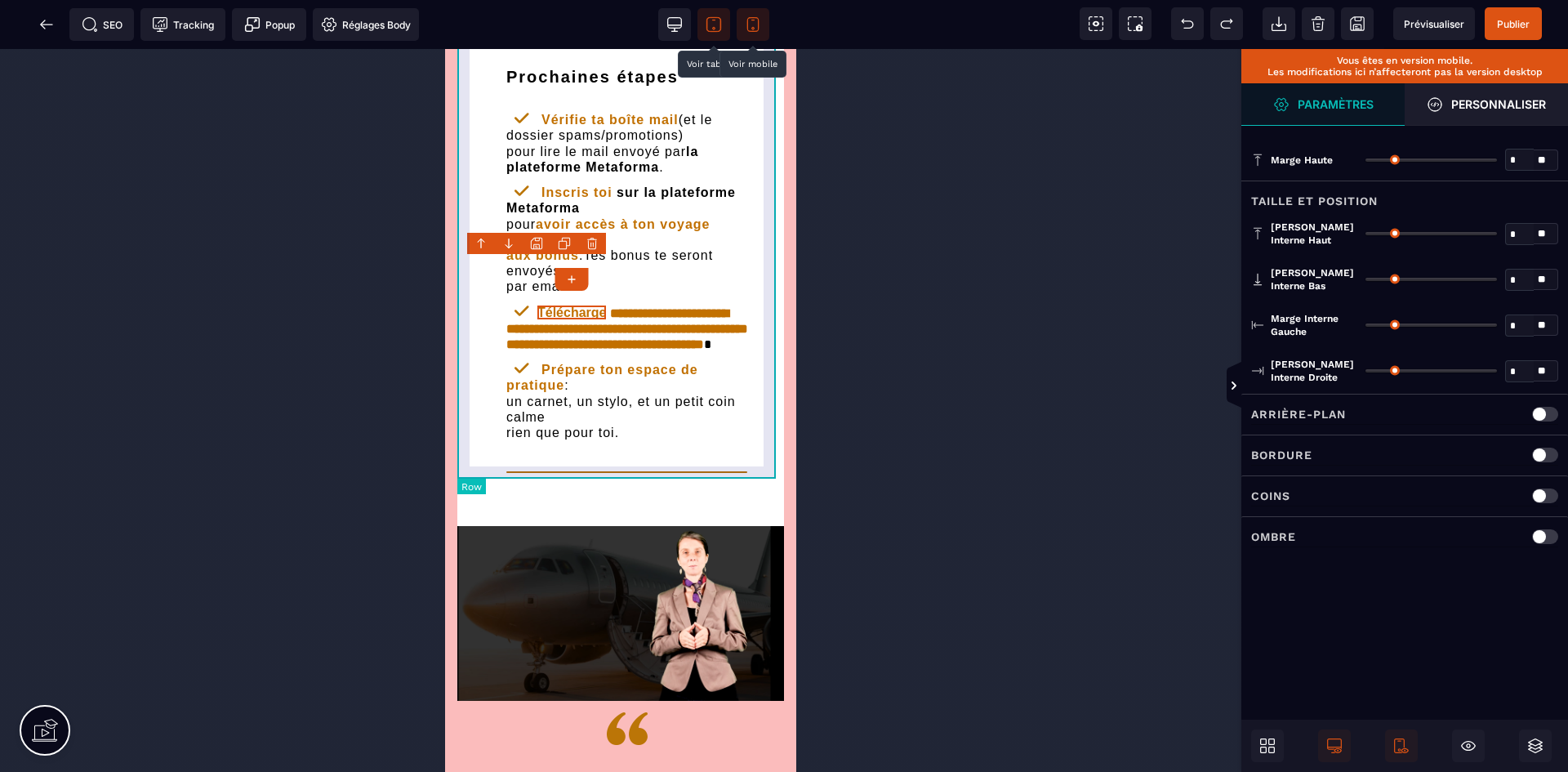
scroll to position [4097, 0]
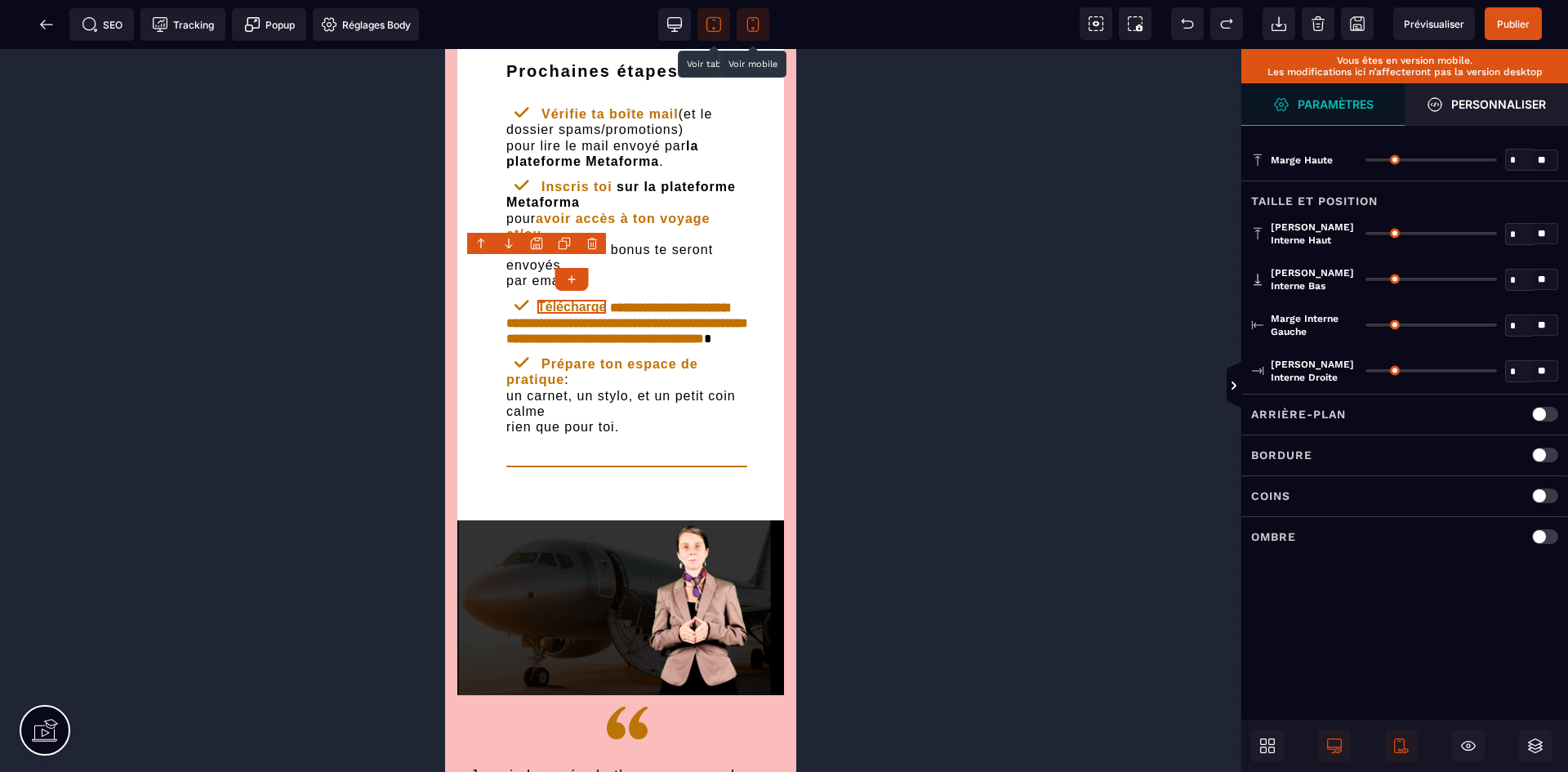
click at [866, 410] on div at bounding box center [620, 410] width 1241 height 723
click at [41, 25] on icon at bounding box center [46, 24] width 12 height 1
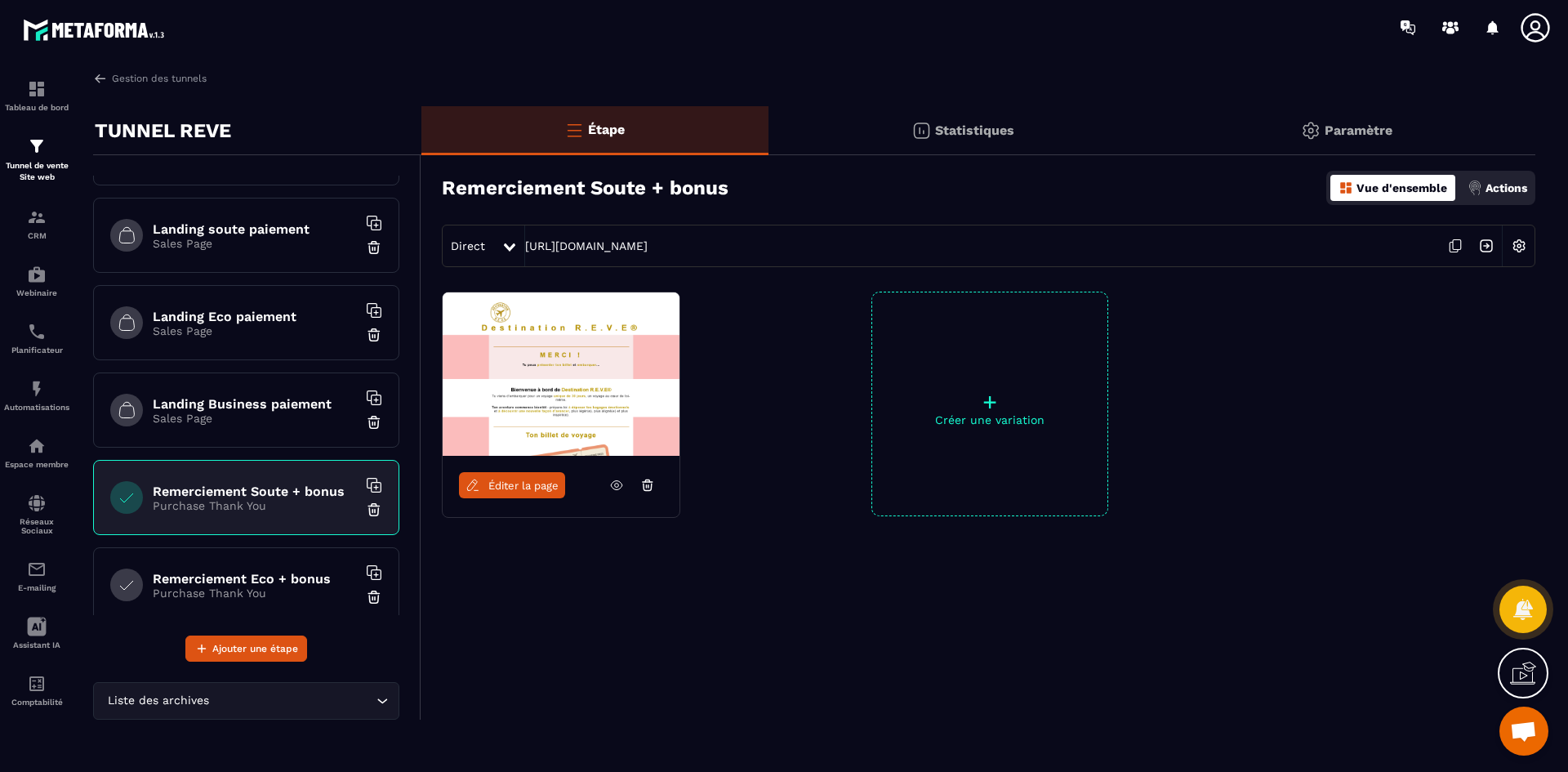
scroll to position [327, 0]
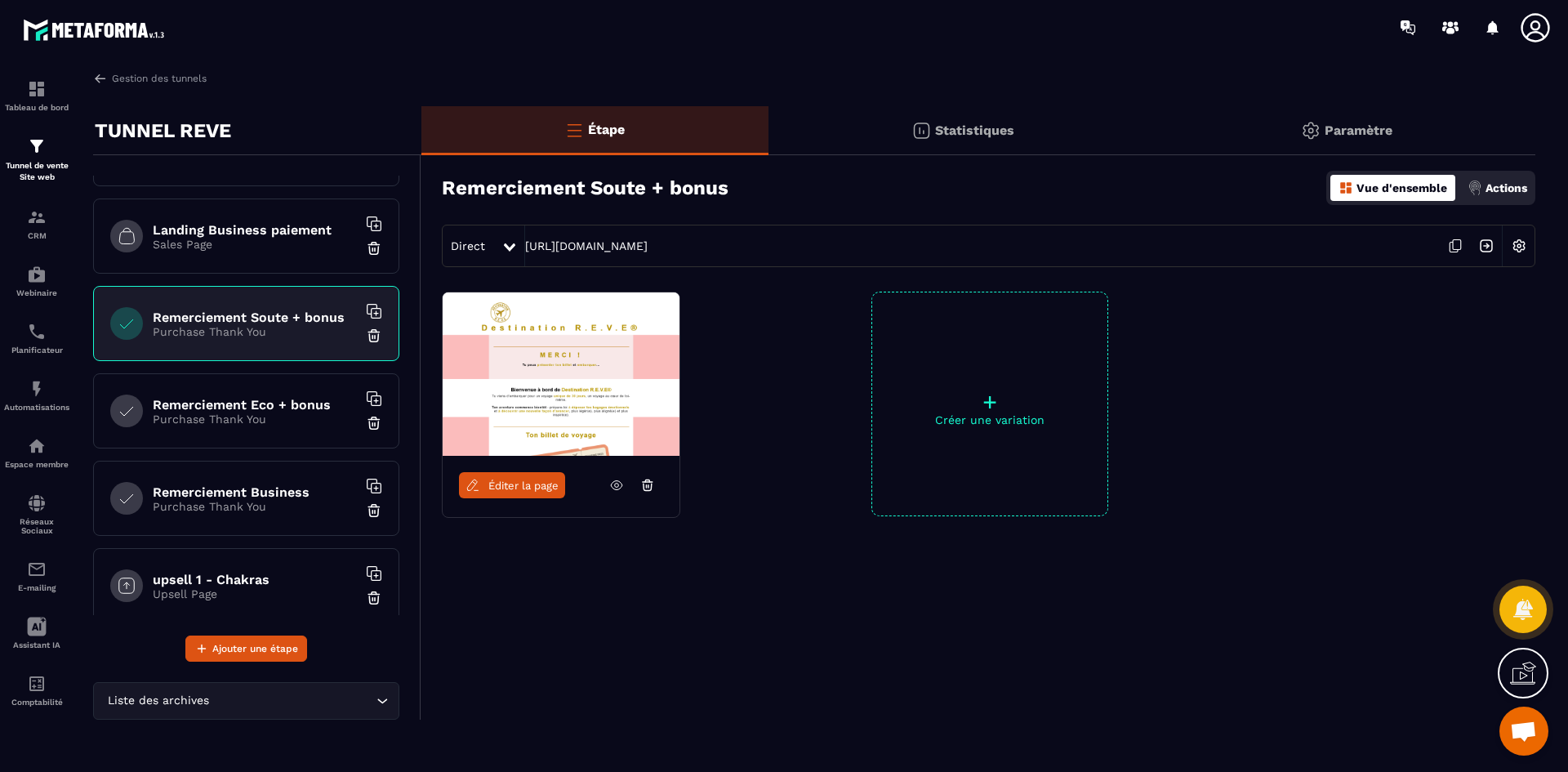
click at [281, 409] on h6 "Remerciement Eco + bonus" at bounding box center [255, 404] width 204 height 15
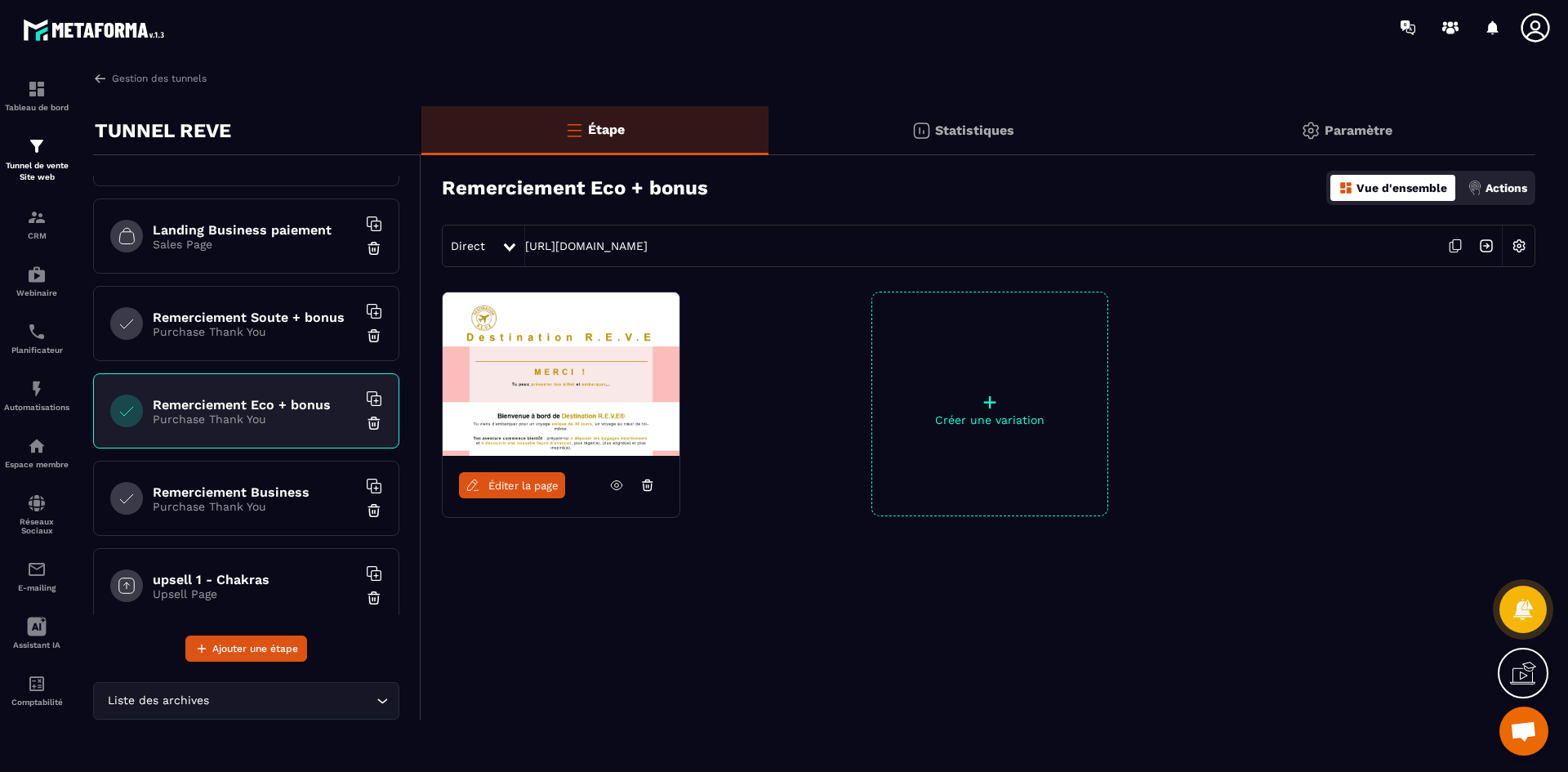
drag, startPoint x: 516, startPoint y: 500, endPoint x: 508, endPoint y: 490, distance: 12.8
click at [516, 500] on div "Éditer la page" at bounding box center [561, 485] width 237 height 59
click at [508, 490] on span "Éditer la page" at bounding box center [523, 486] width 70 height 12
